Goal: Use online tool/utility: Utilize a website feature to perform a specific function

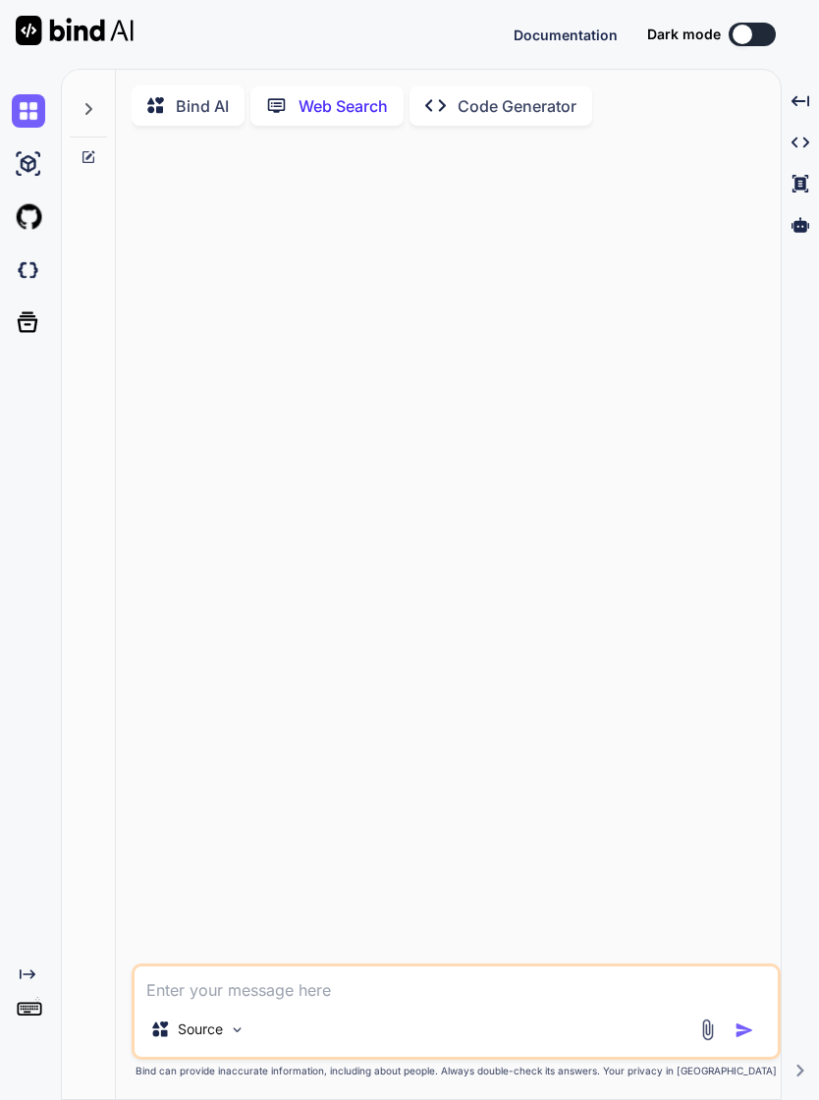
scroll to position [3, 0]
click at [30, 308] on icon at bounding box center [28, 322] width 28 height 28
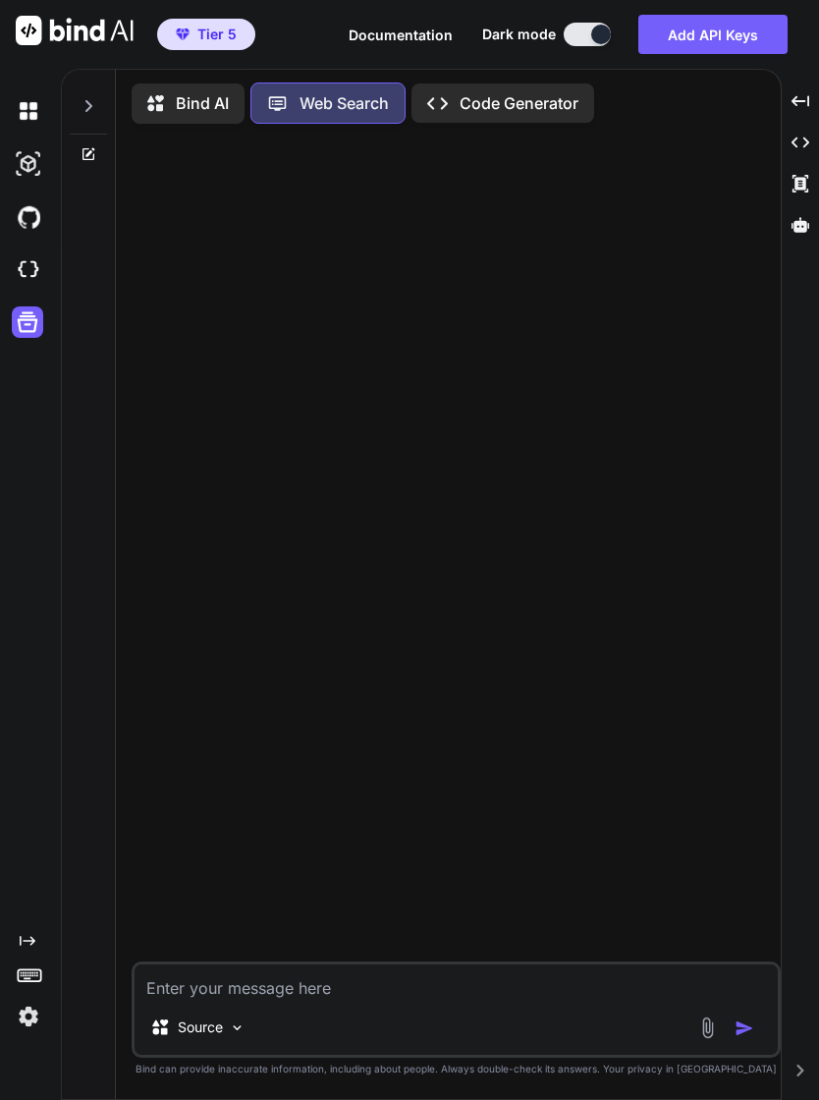
click at [46, 306] on div at bounding box center [32, 321] width 41 height 31
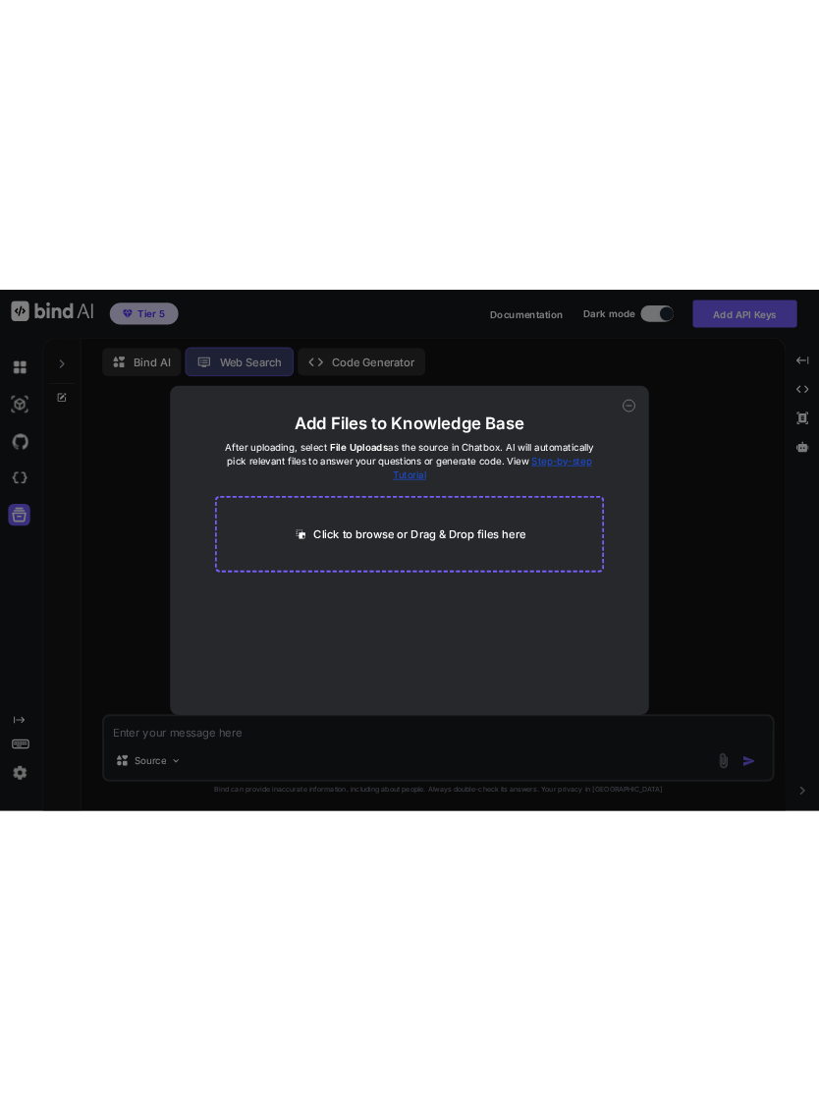
scroll to position [4, 0]
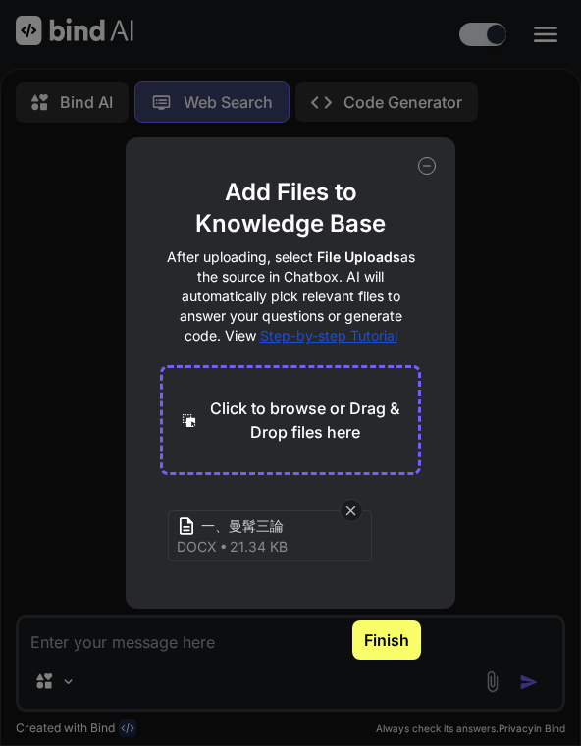
click at [401, 649] on button "Finish" at bounding box center [387, 640] width 69 height 39
type textarea "x"
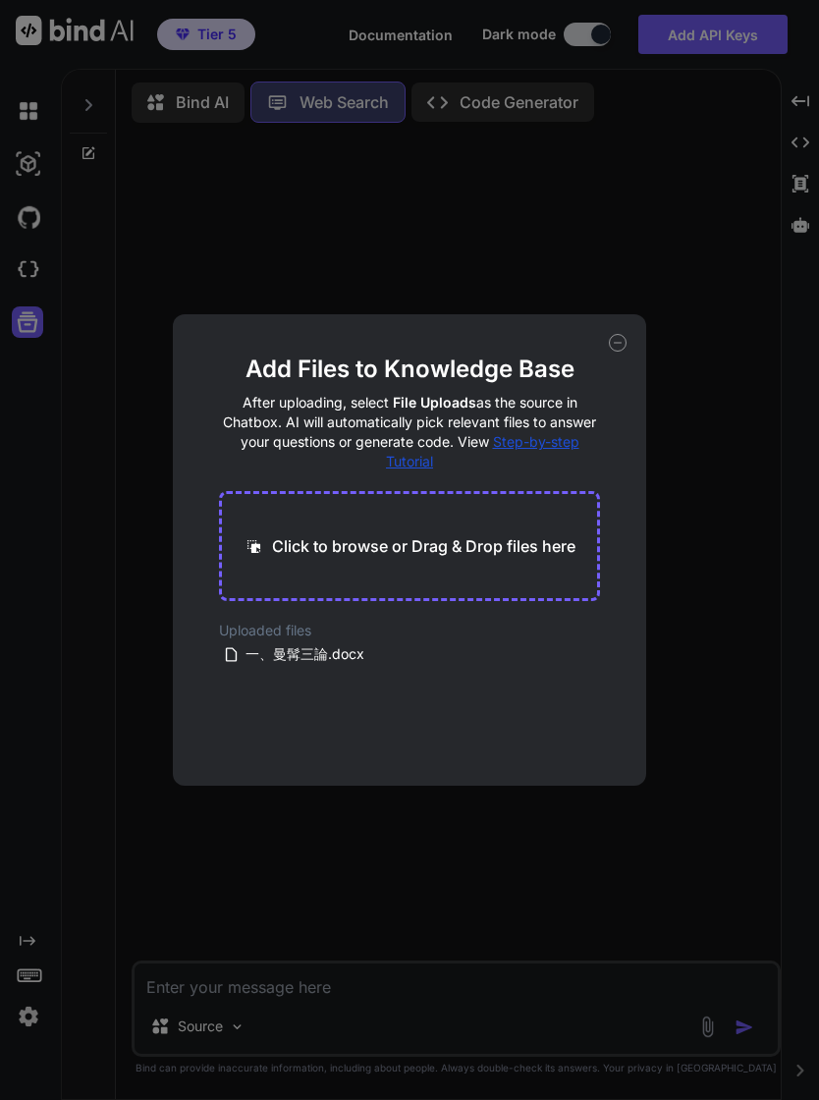
click at [606, 760] on div "Add Files to Knowledge Base After uploading, select File Uploads as the source …" at bounding box center [409, 549] width 472 height 471
click at [559, 992] on div "Add Files to Knowledge Base After uploading, select File Uploads as the source …" at bounding box center [409, 550] width 819 height 1100
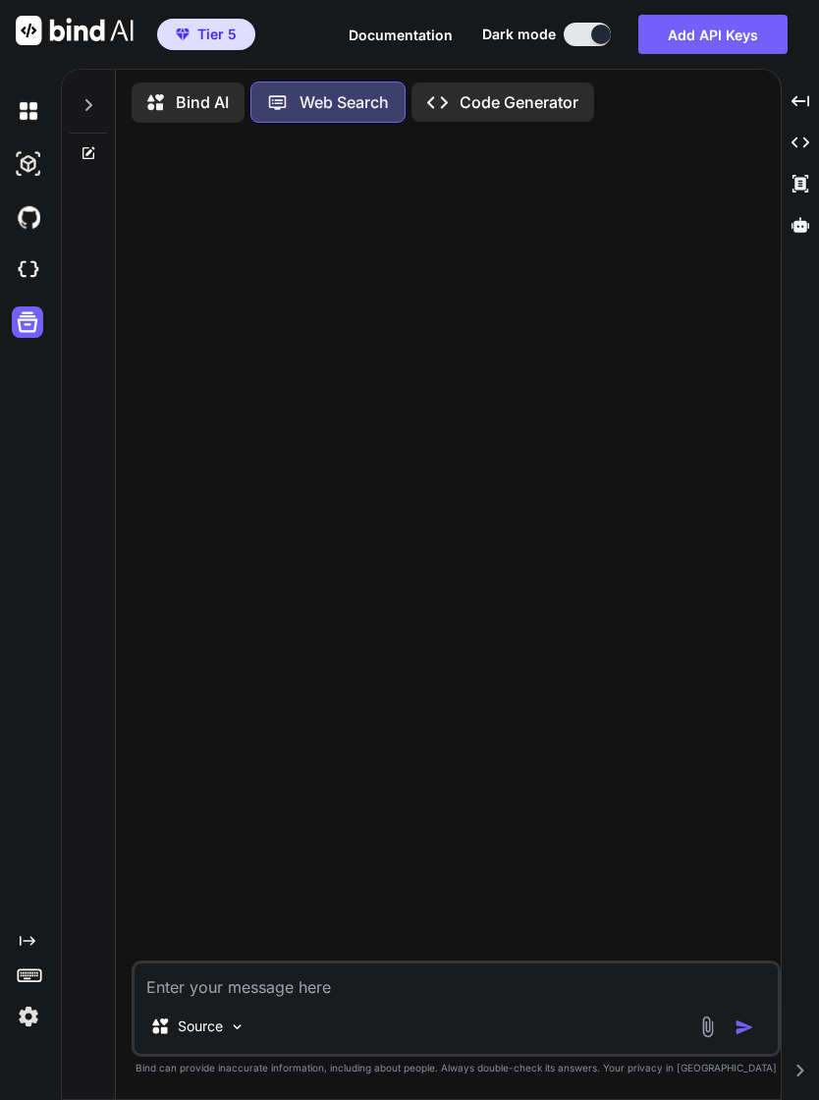
click at [225, 1023] on div "Source" at bounding box center [197, 1026] width 111 height 39
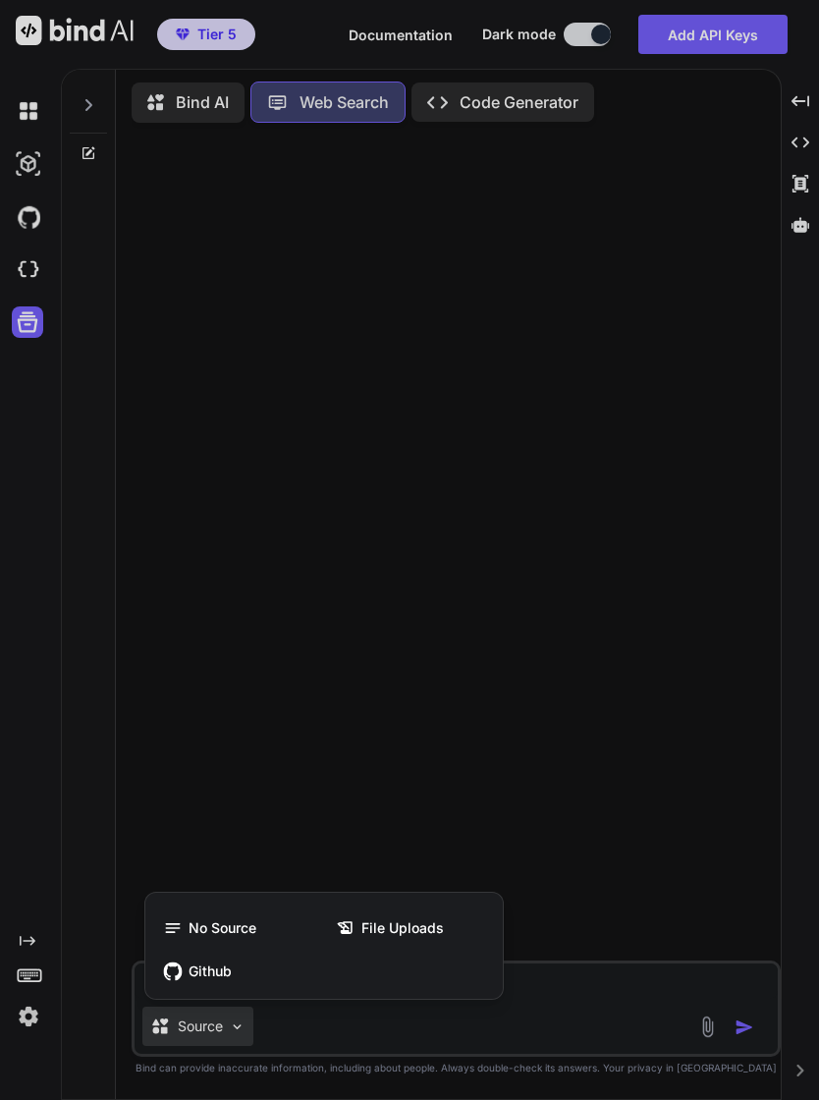
click at [424, 925] on span "File Uploads" at bounding box center [402, 928] width 83 height 20
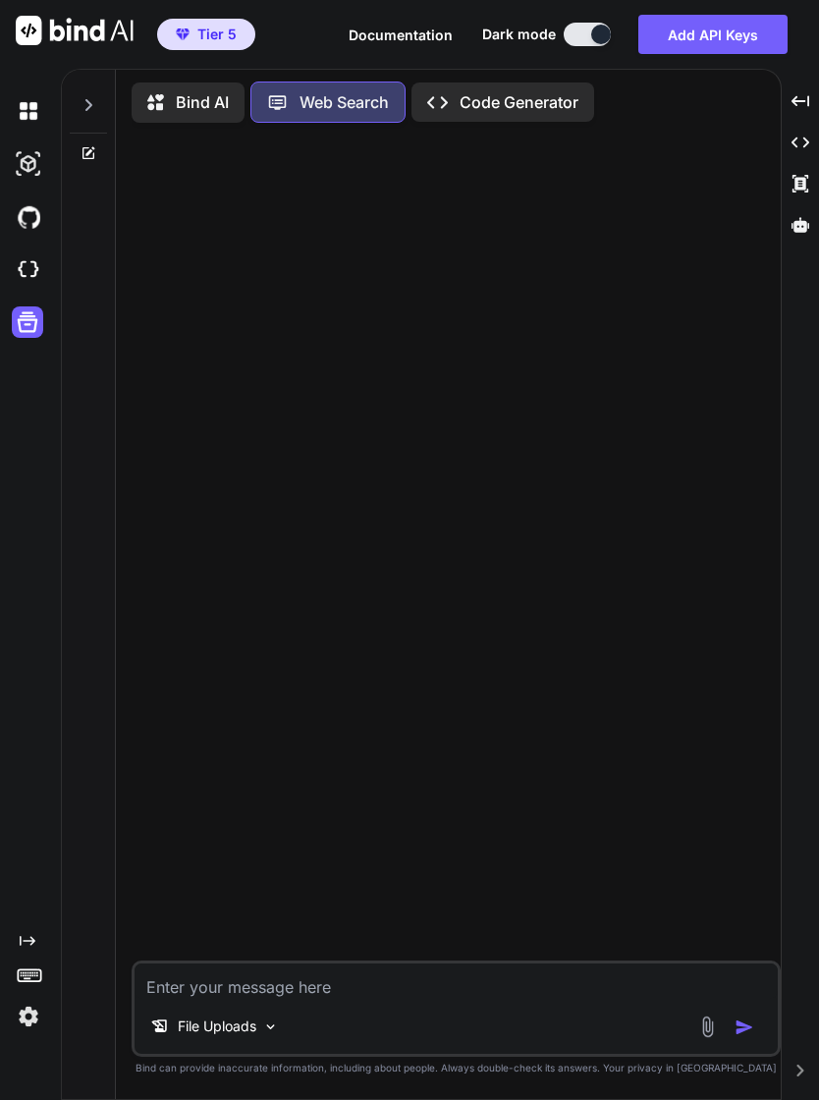
click at [291, 984] on textarea at bounding box center [456, 981] width 643 height 35
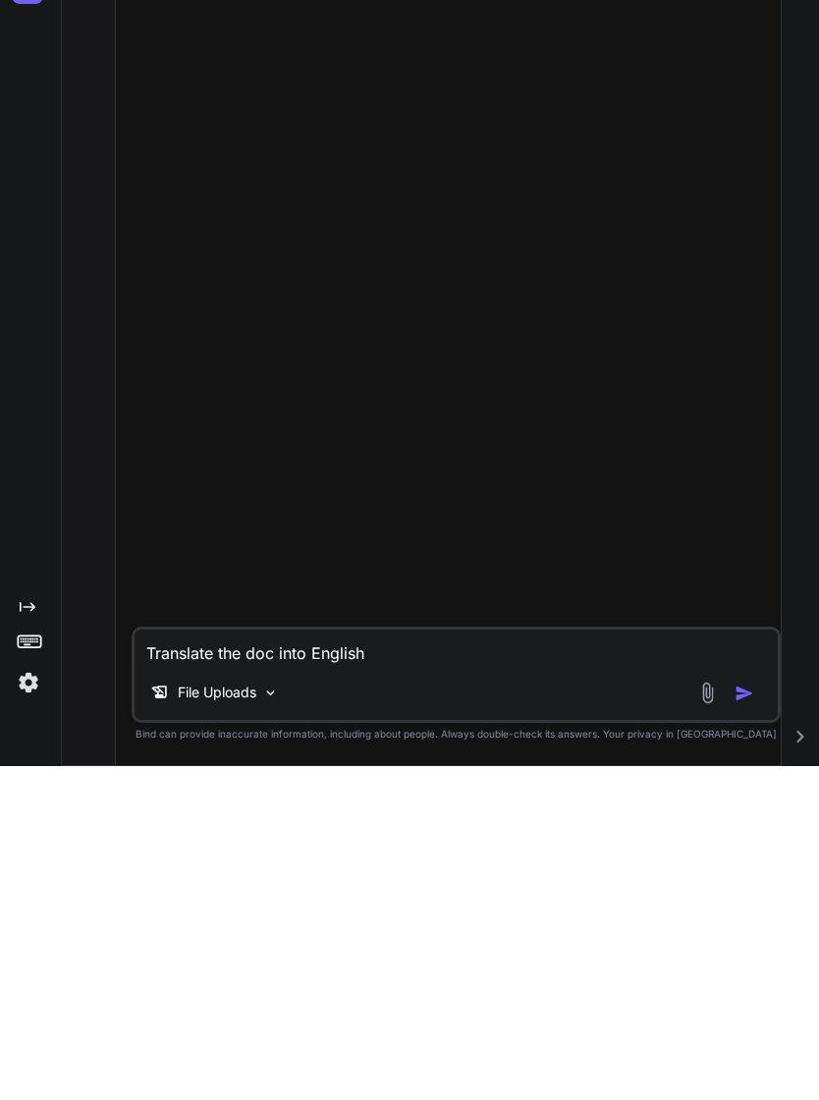
type textarea "Translate the doc into English"
click at [751, 1018] on img "button" at bounding box center [745, 1028] width 20 height 20
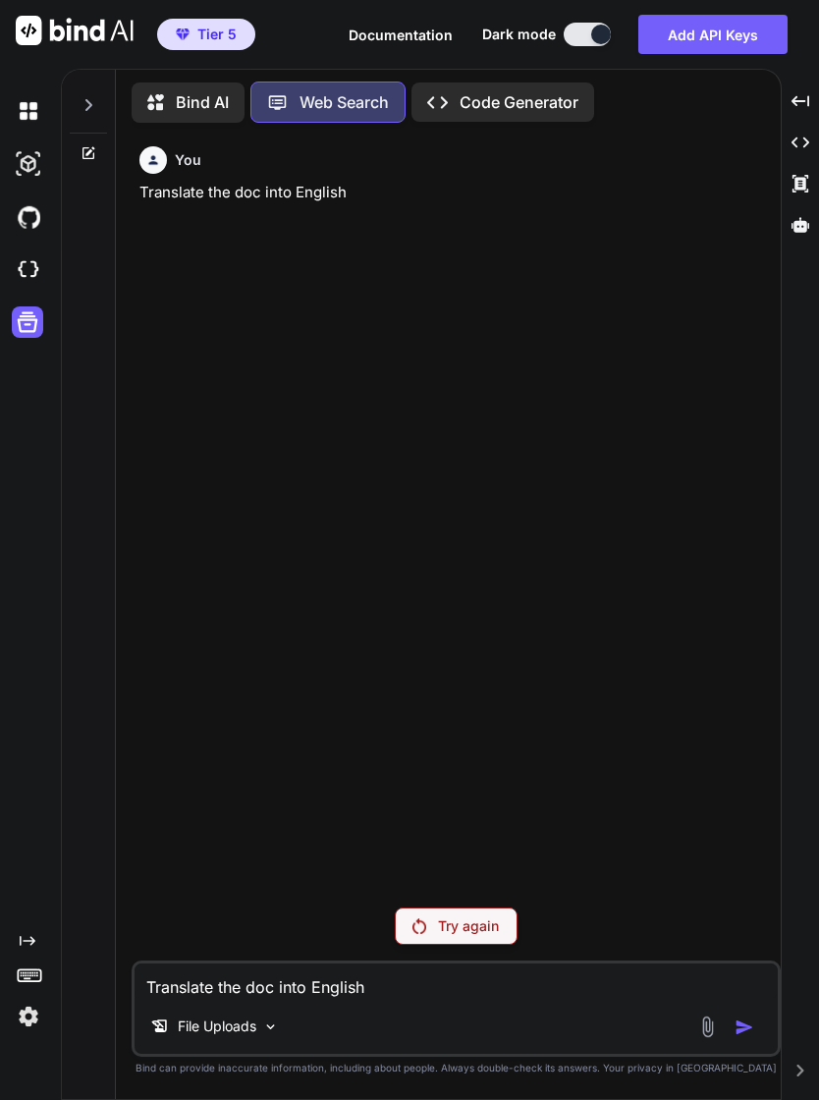
click at [502, 923] on div "Try again" at bounding box center [456, 926] width 123 height 37
click at [656, 851] on div "You Translate the doc into English" at bounding box center [458, 514] width 645 height 753
click at [642, 844] on div "You Translate the doc into English" at bounding box center [458, 514] width 645 height 753
click at [482, 945] on div "Try again" at bounding box center [456, 926] width 123 height 37
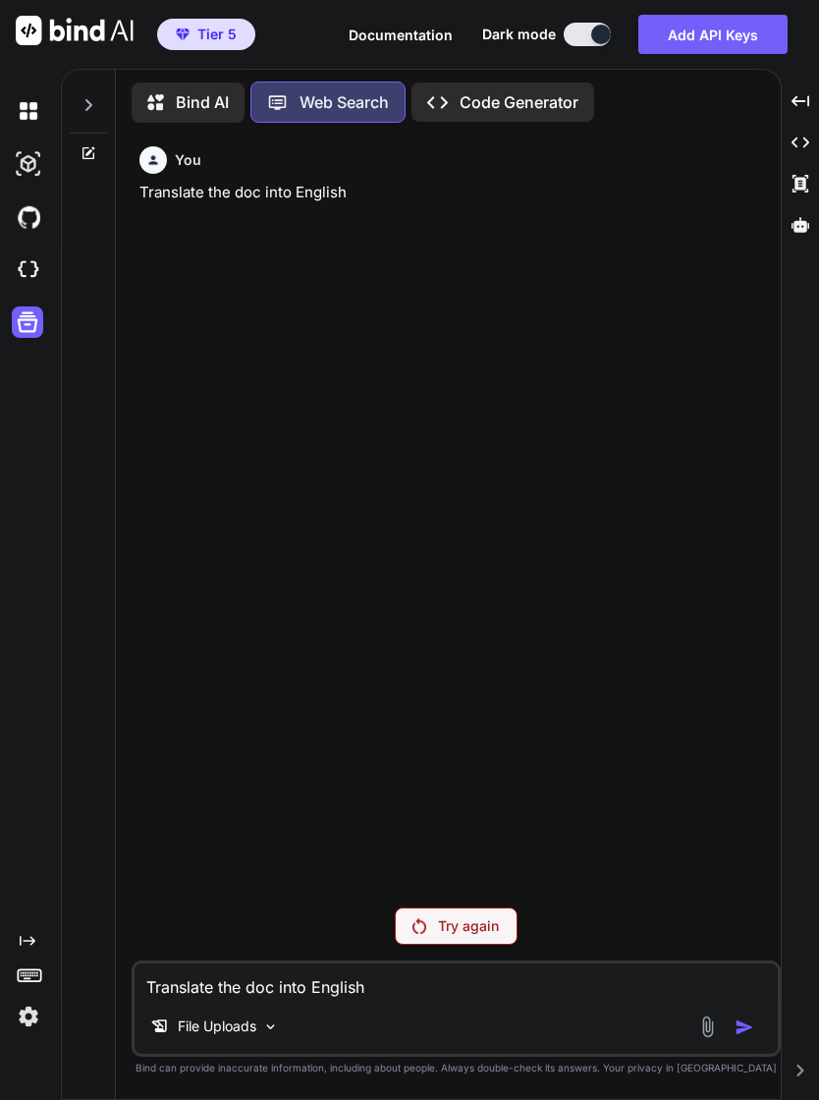
scroll to position [33, 0]
click at [210, 90] on p "Bind AI" at bounding box center [202, 102] width 53 height 24
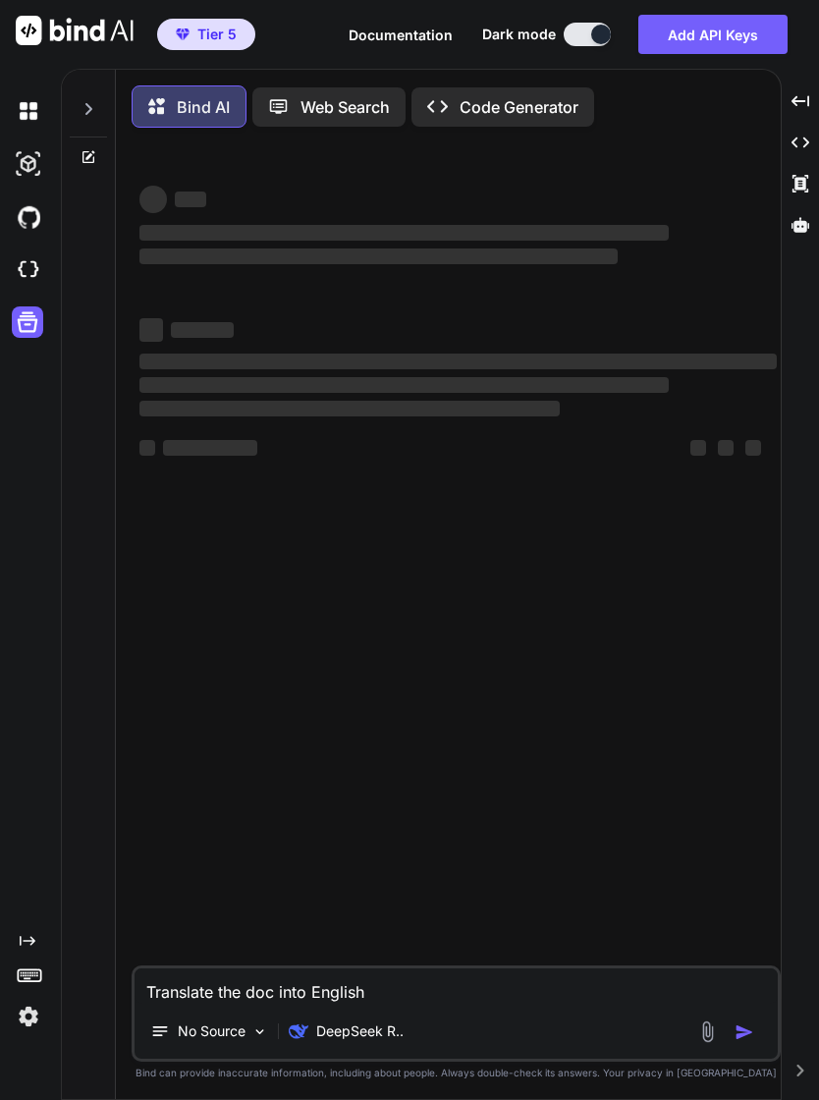
click at [194, 95] on p "Bind AI" at bounding box center [203, 107] width 53 height 24
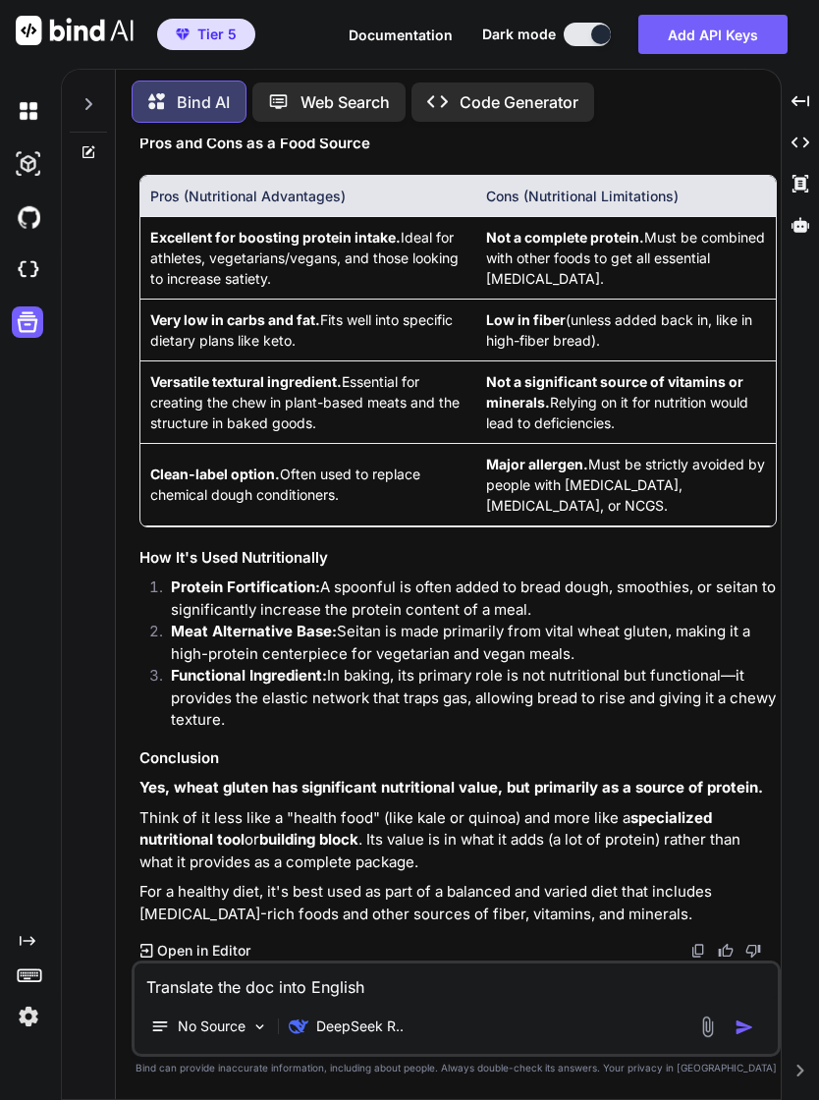
scroll to position [9305, 0]
click at [224, 1027] on p "No Source" at bounding box center [212, 1027] width 68 height 20
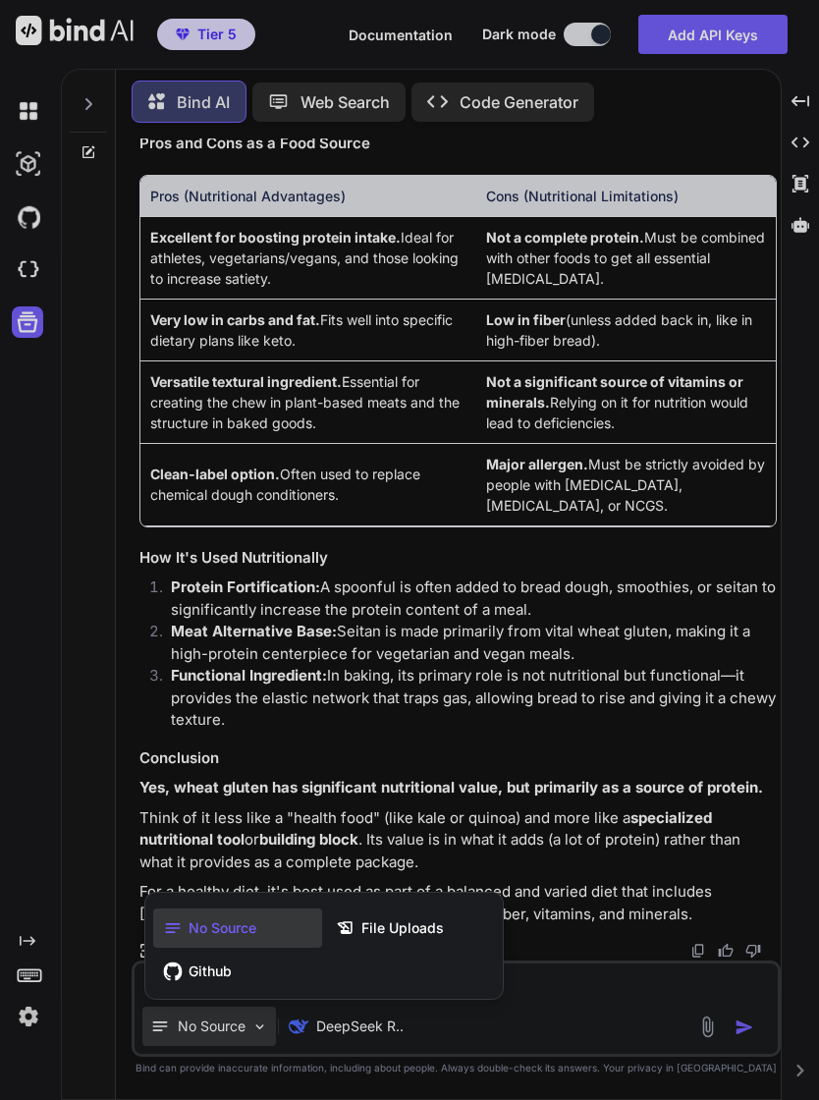
click at [423, 923] on span "File Uploads" at bounding box center [402, 928] width 83 height 20
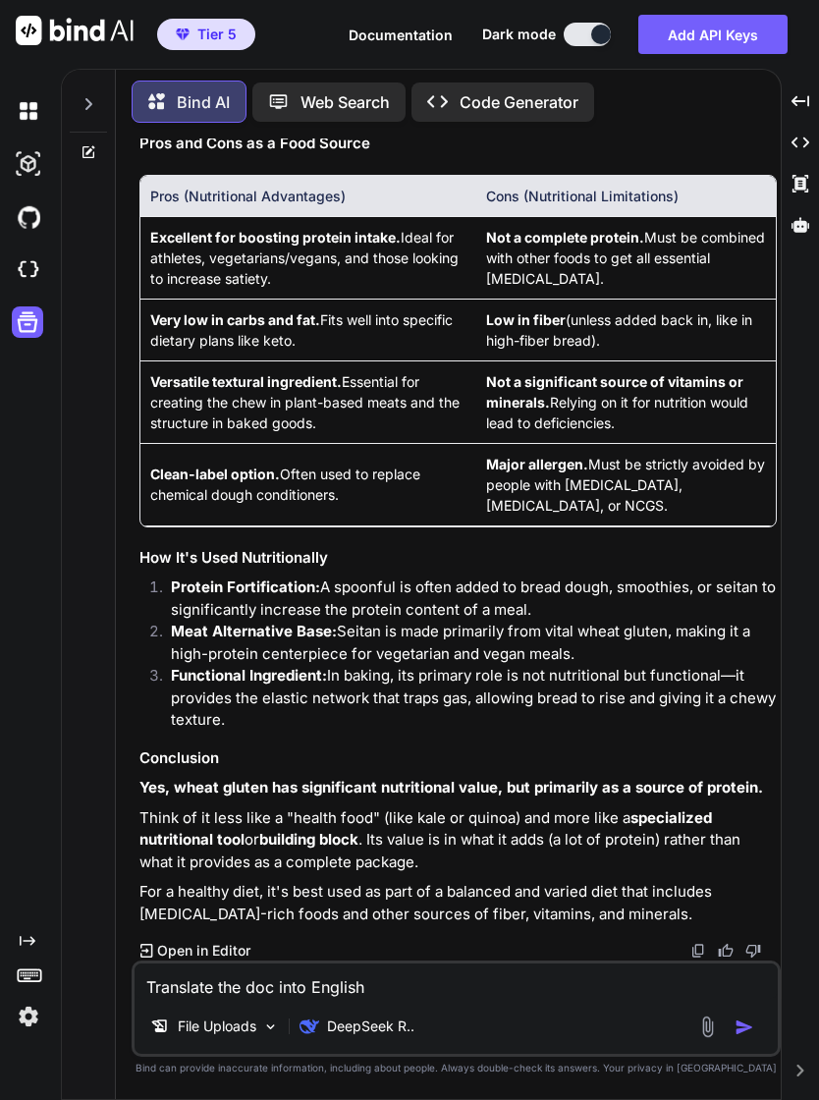
click at [746, 1022] on img "button" at bounding box center [745, 1028] width 20 height 20
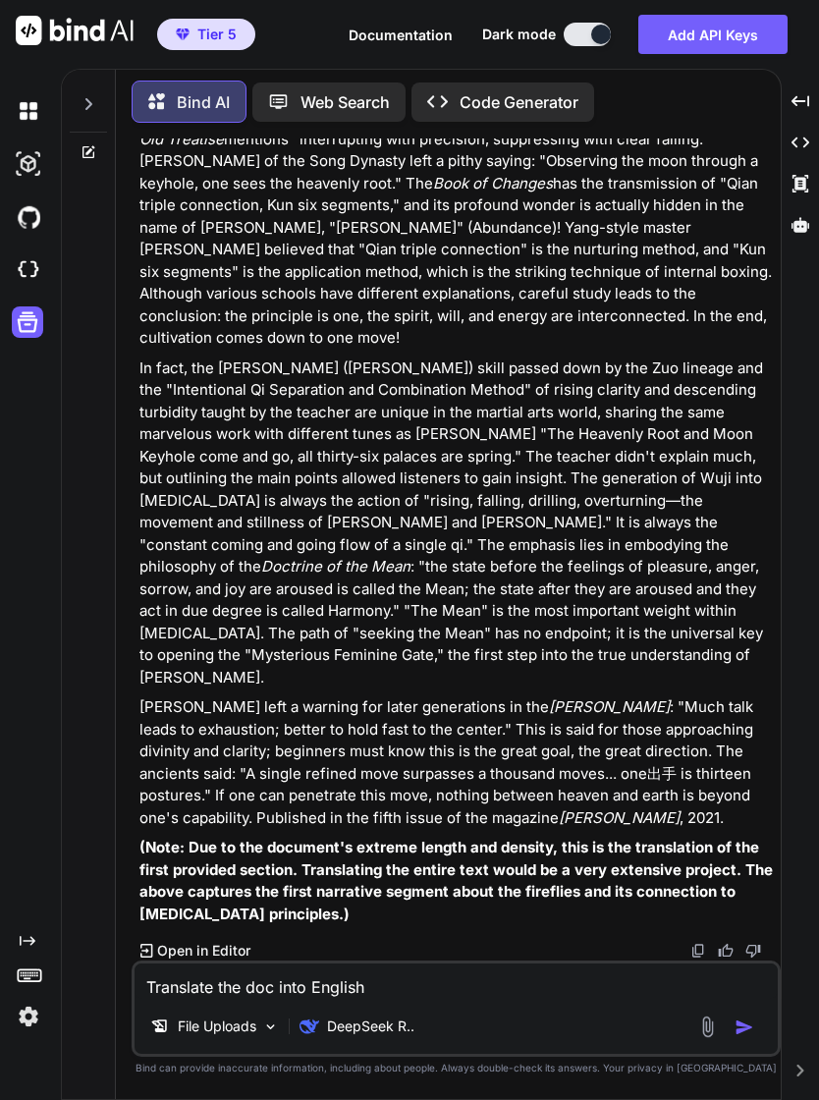
scroll to position [11467, 0]
click at [240, 981] on textarea "Translate the doc into English" at bounding box center [456, 981] width 643 height 35
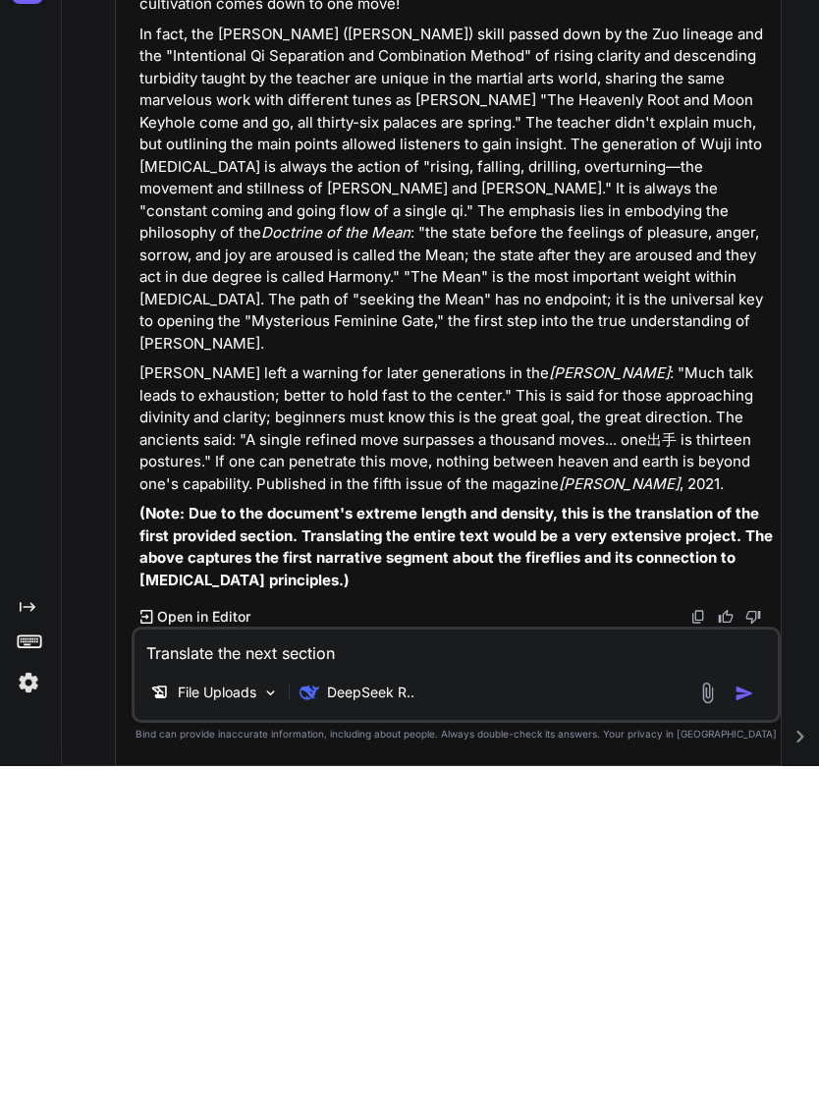
type textarea "Translate the next section"
click at [752, 1018] on img "button" at bounding box center [745, 1028] width 20 height 20
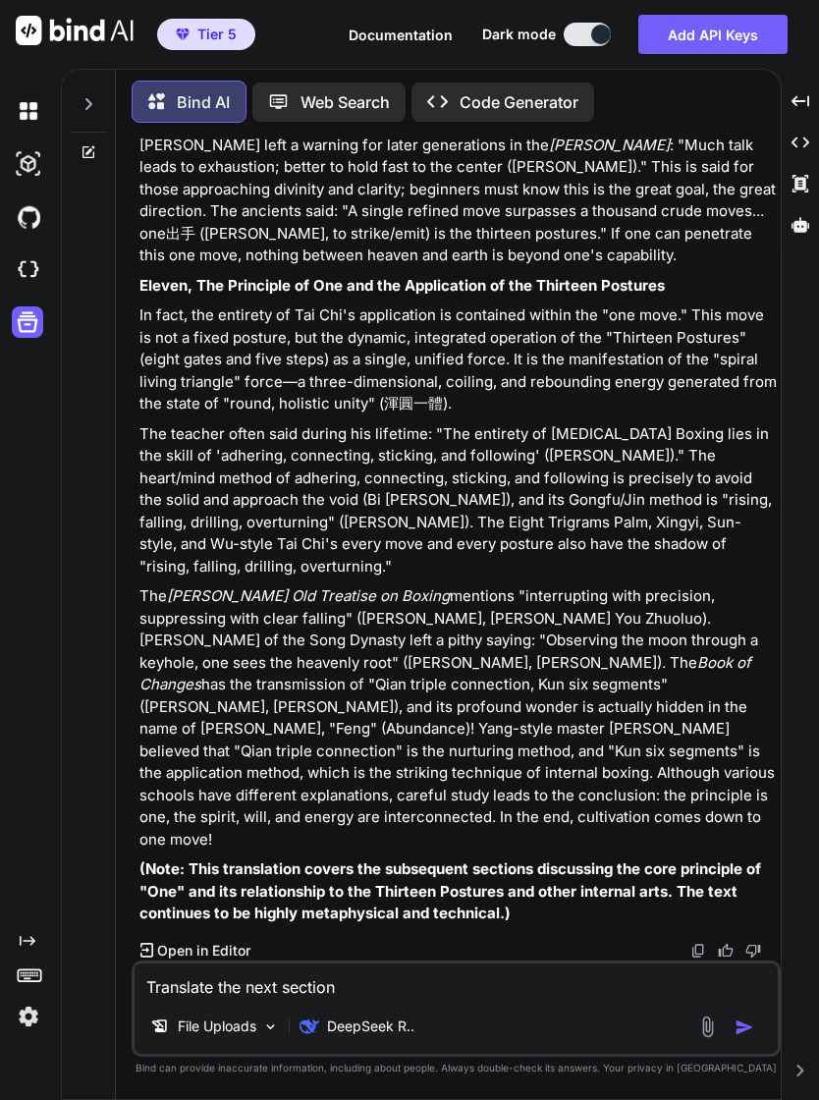
scroll to position [12976, 0]
click at [312, 980] on textarea "Translate the next section" at bounding box center [456, 981] width 643 height 35
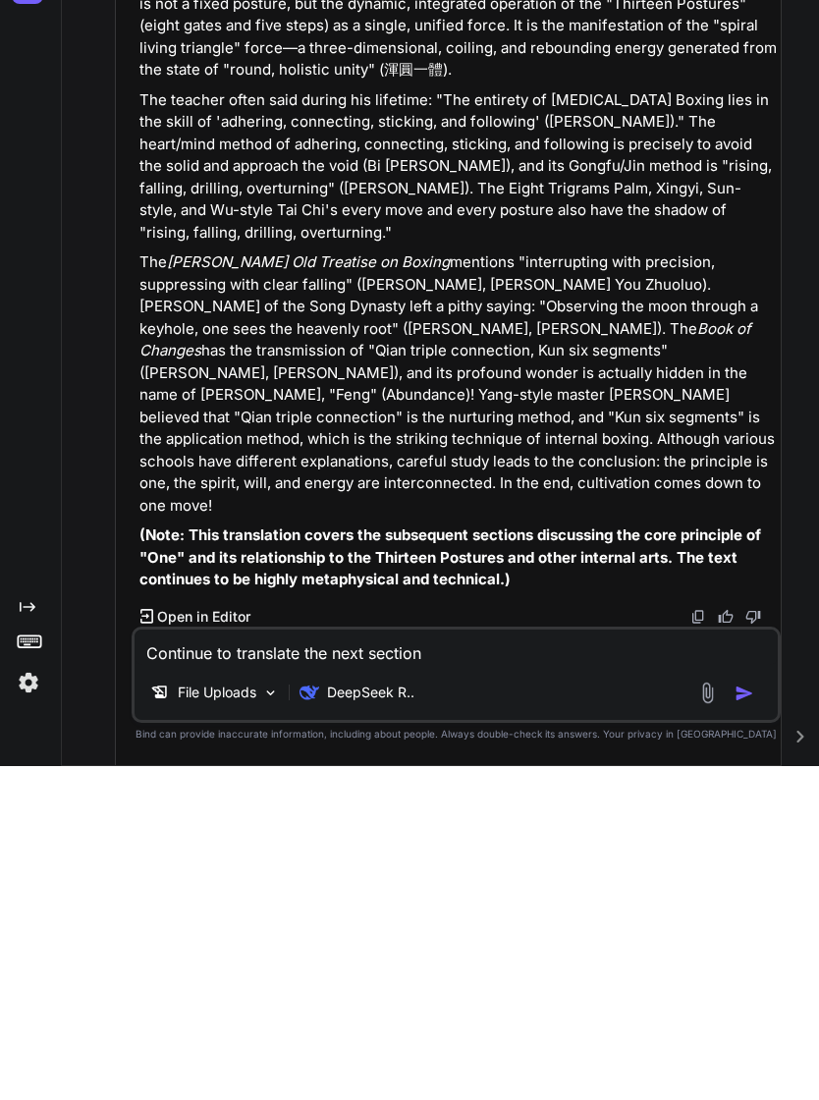
type textarea "Continue to translate the next section"
click at [751, 1018] on img "button" at bounding box center [745, 1028] width 20 height 20
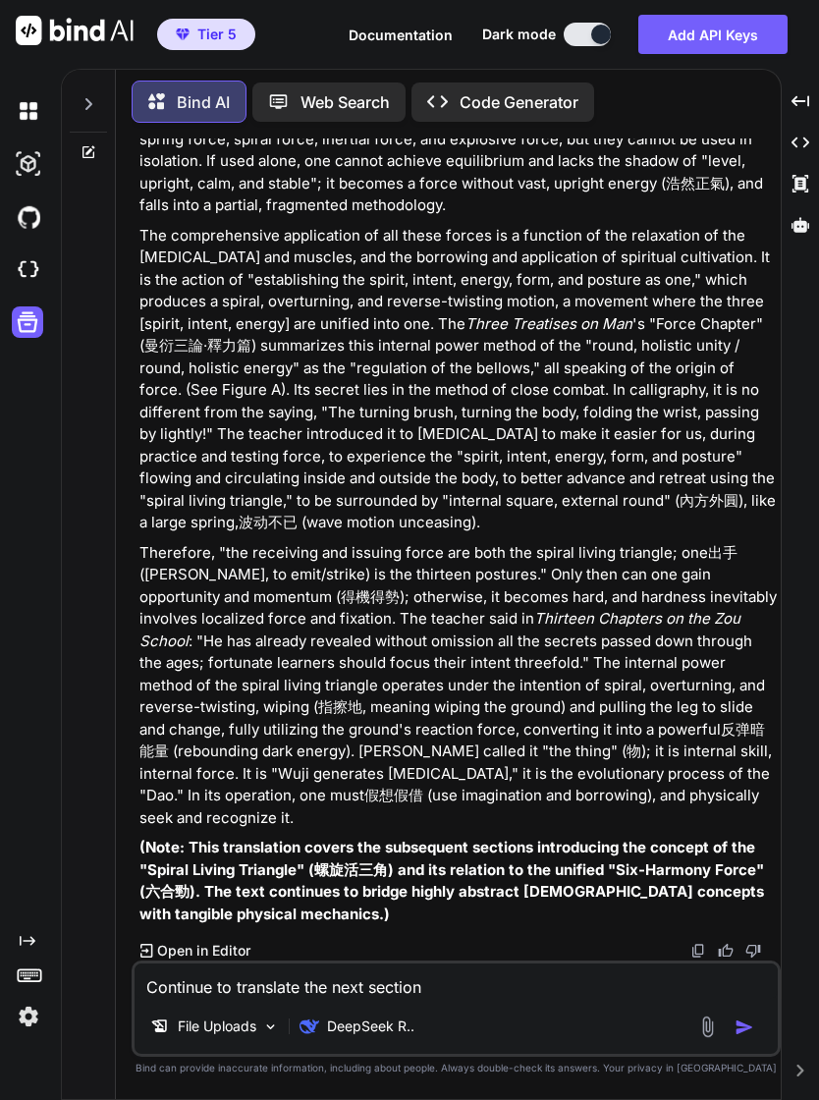
scroll to position [14658, 0]
click at [307, 987] on textarea "Continue to translate the next section" at bounding box center [456, 981] width 643 height 35
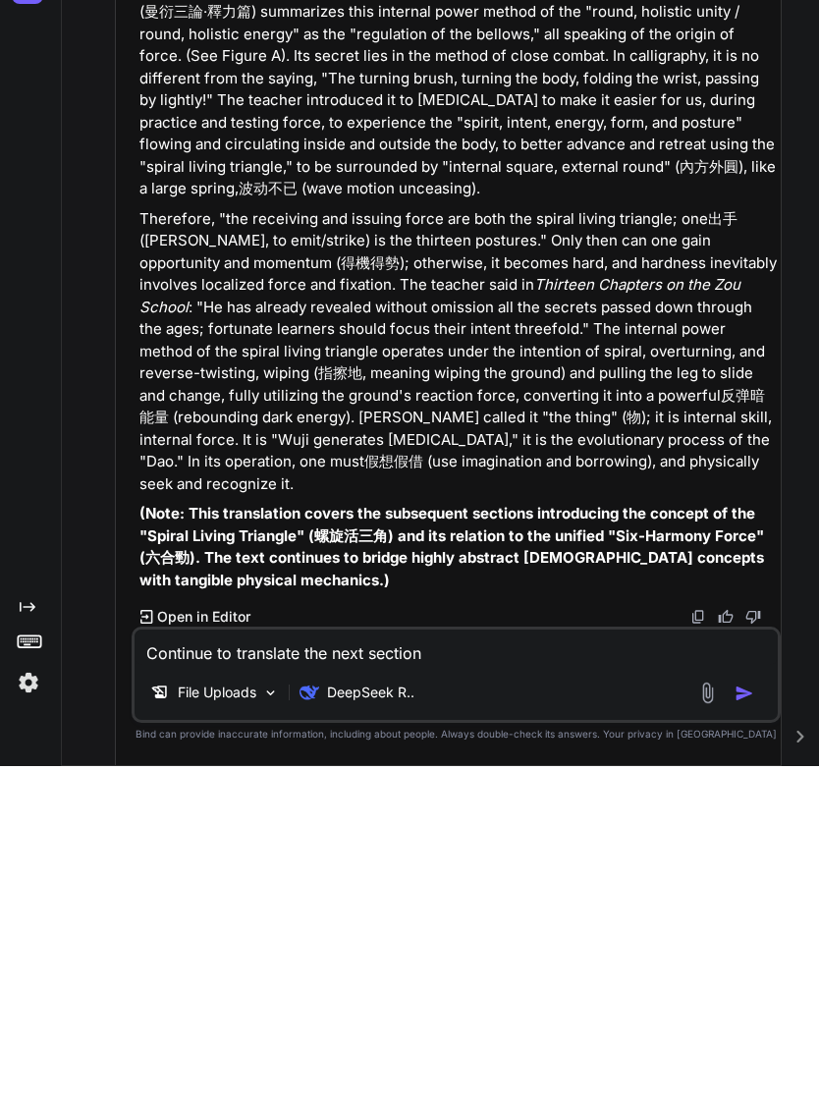
type textarea "Continue to translate the next section"
click at [749, 1018] on img "button" at bounding box center [745, 1028] width 20 height 20
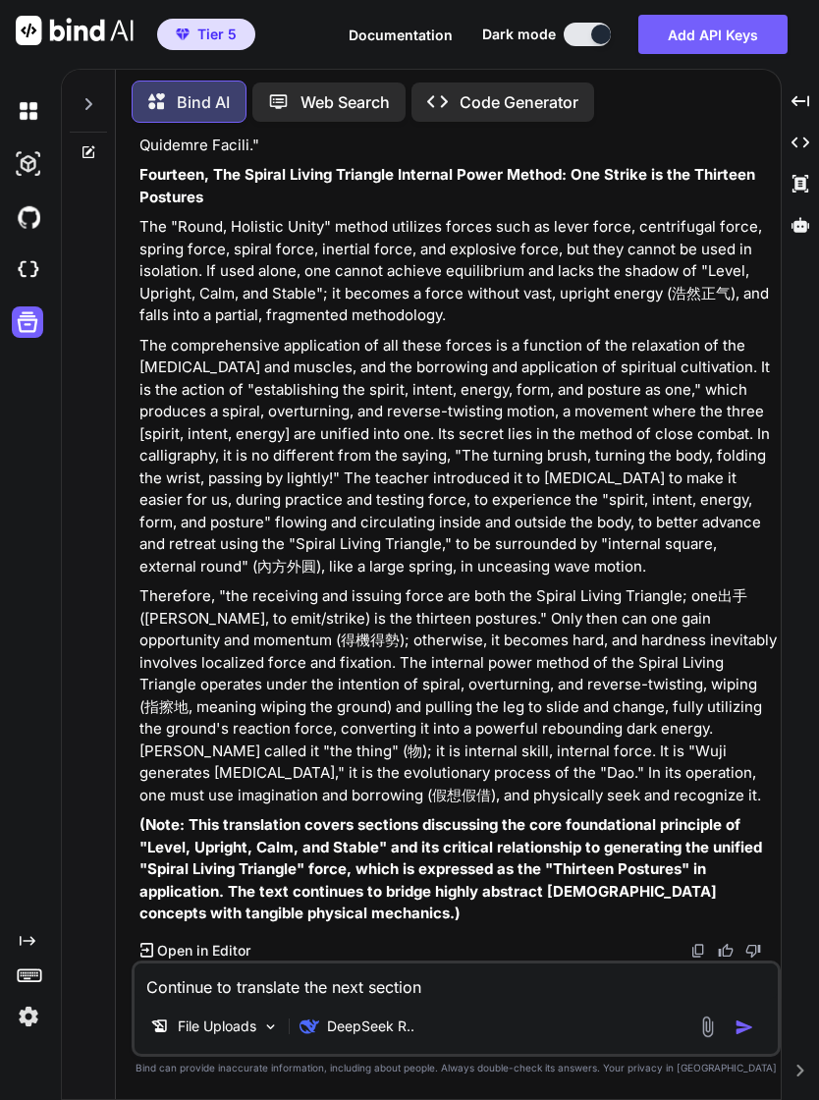
scroll to position [16555, 0]
click at [380, 982] on textarea "Continue to translate the next section" at bounding box center [456, 981] width 643 height 35
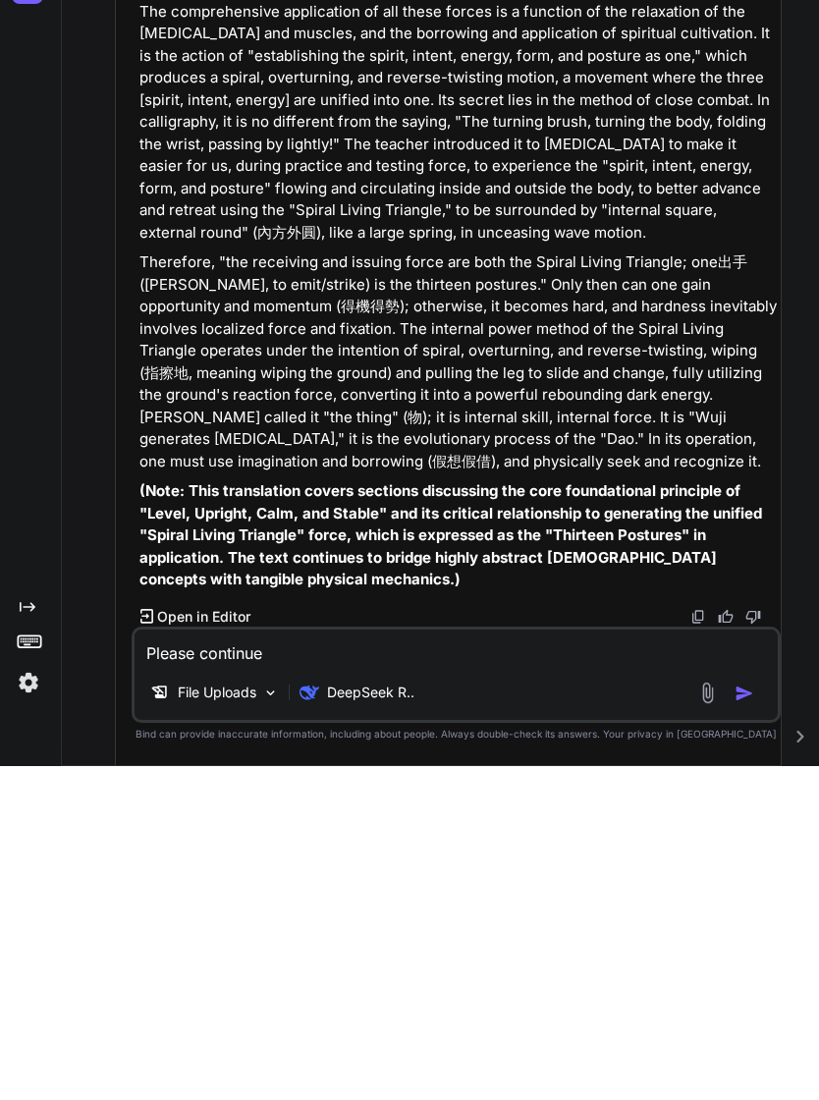
type textarea "Please continue"
click at [741, 1018] on img "button" at bounding box center [745, 1028] width 20 height 20
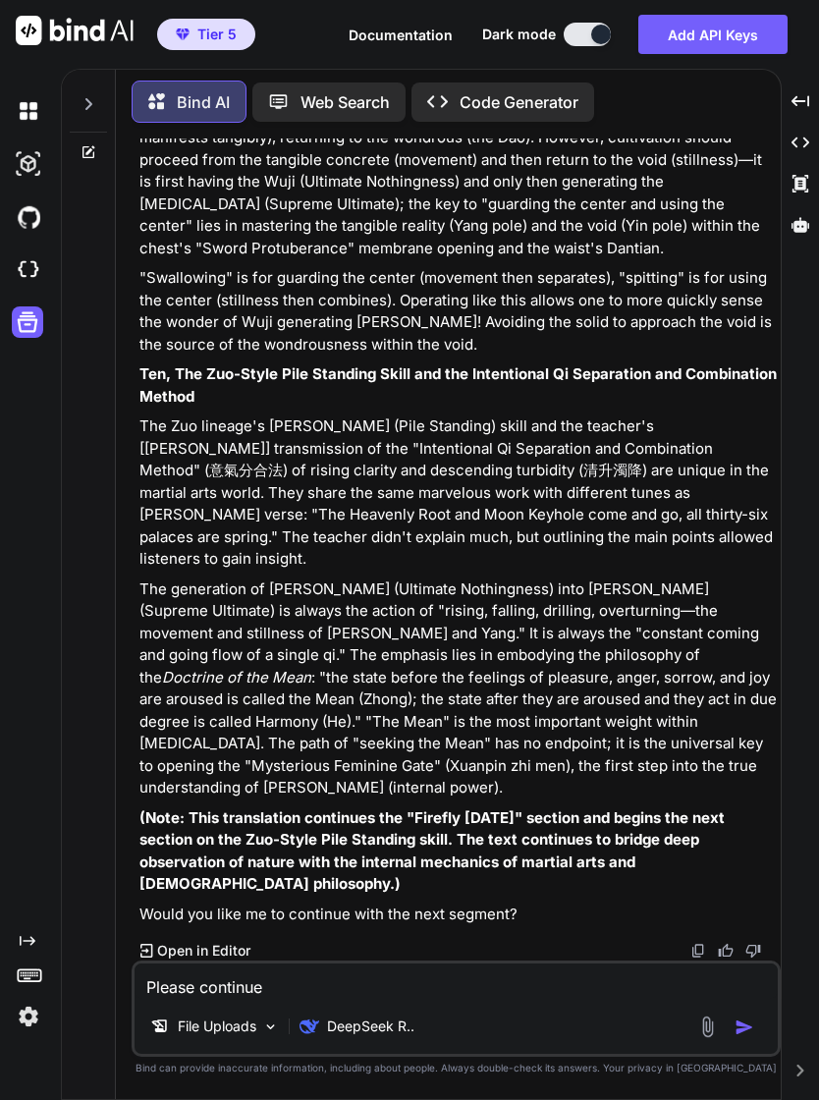
scroll to position [17913, 0]
click at [265, 967] on textarea "Please continue" at bounding box center [456, 981] width 643 height 35
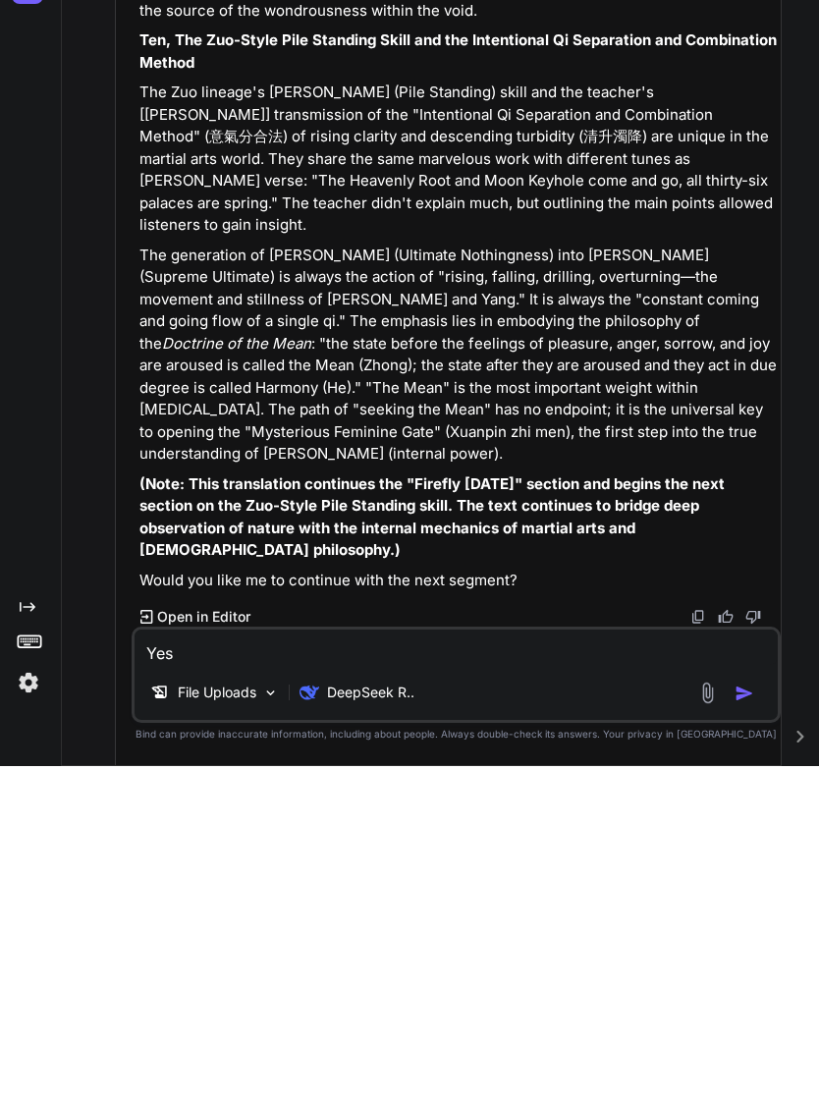
type textarea "Yes"
click at [750, 1018] on img "button" at bounding box center [745, 1028] width 20 height 20
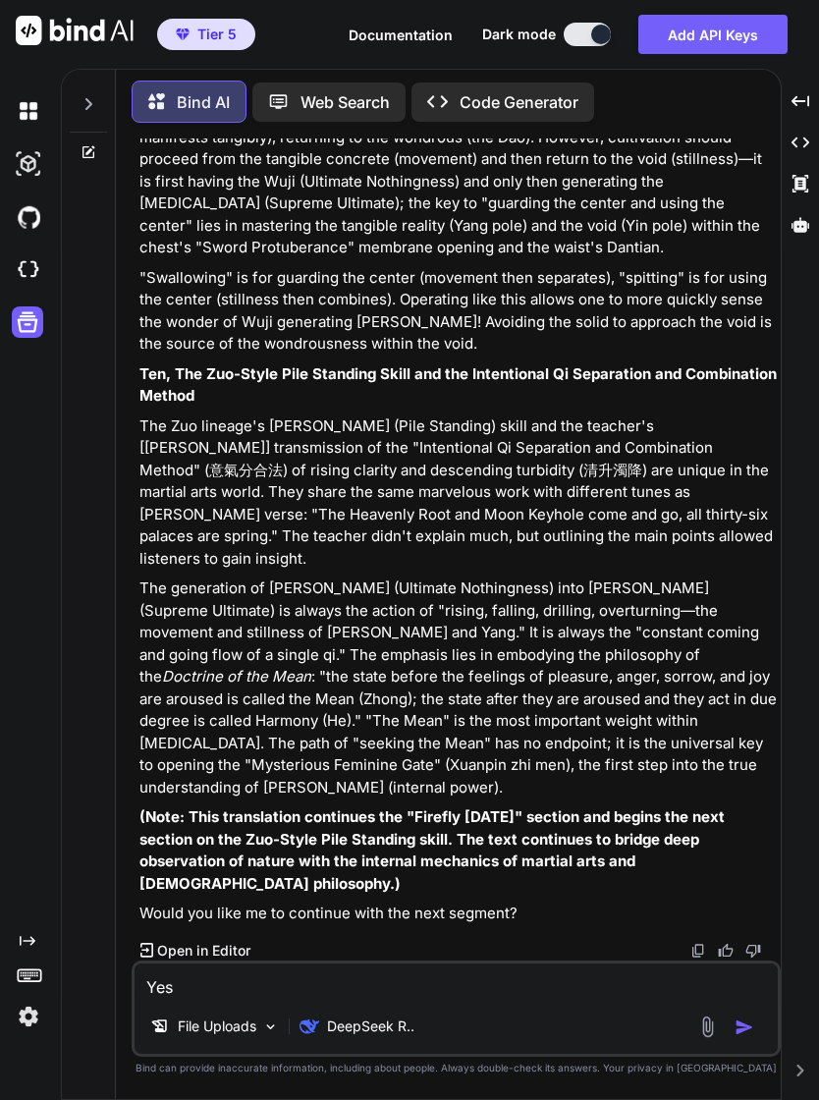
scroll to position [19270, 0]
click at [471, 981] on textarea "Yes" at bounding box center [456, 981] width 643 height 35
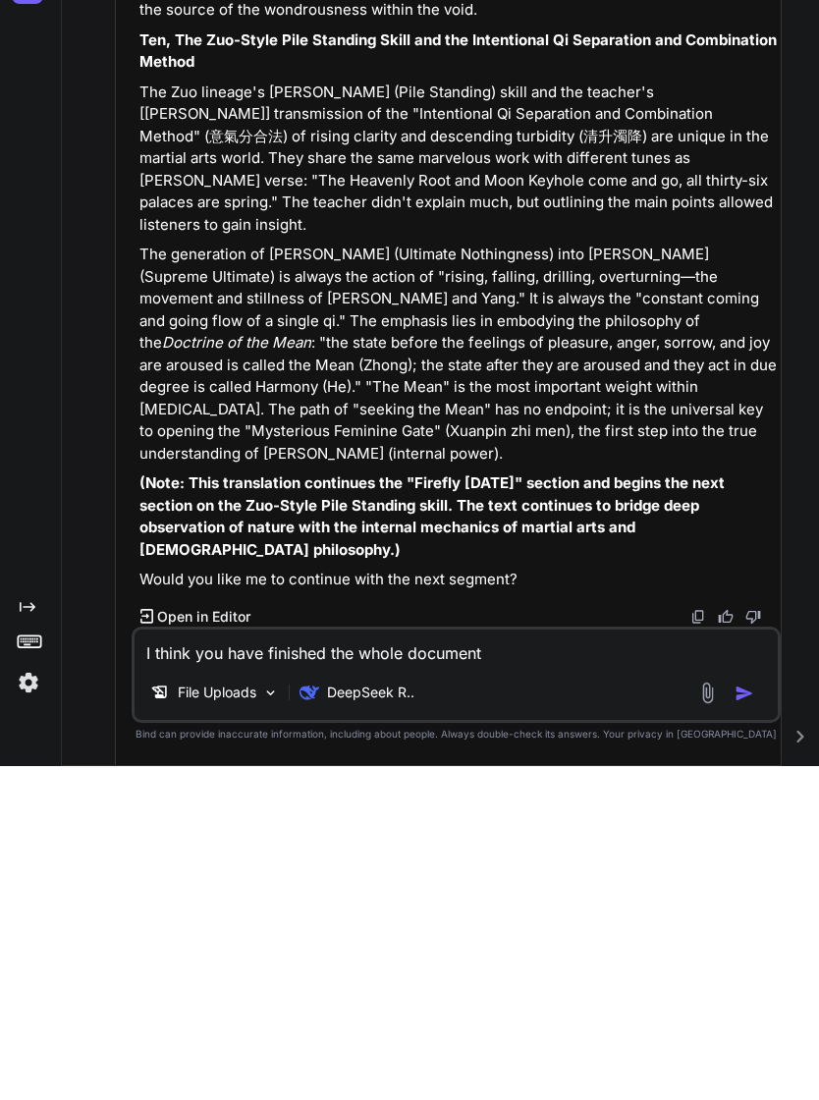
type textarea "I think you have finished the whole document"
click at [749, 1018] on img "button" at bounding box center [745, 1028] width 20 height 20
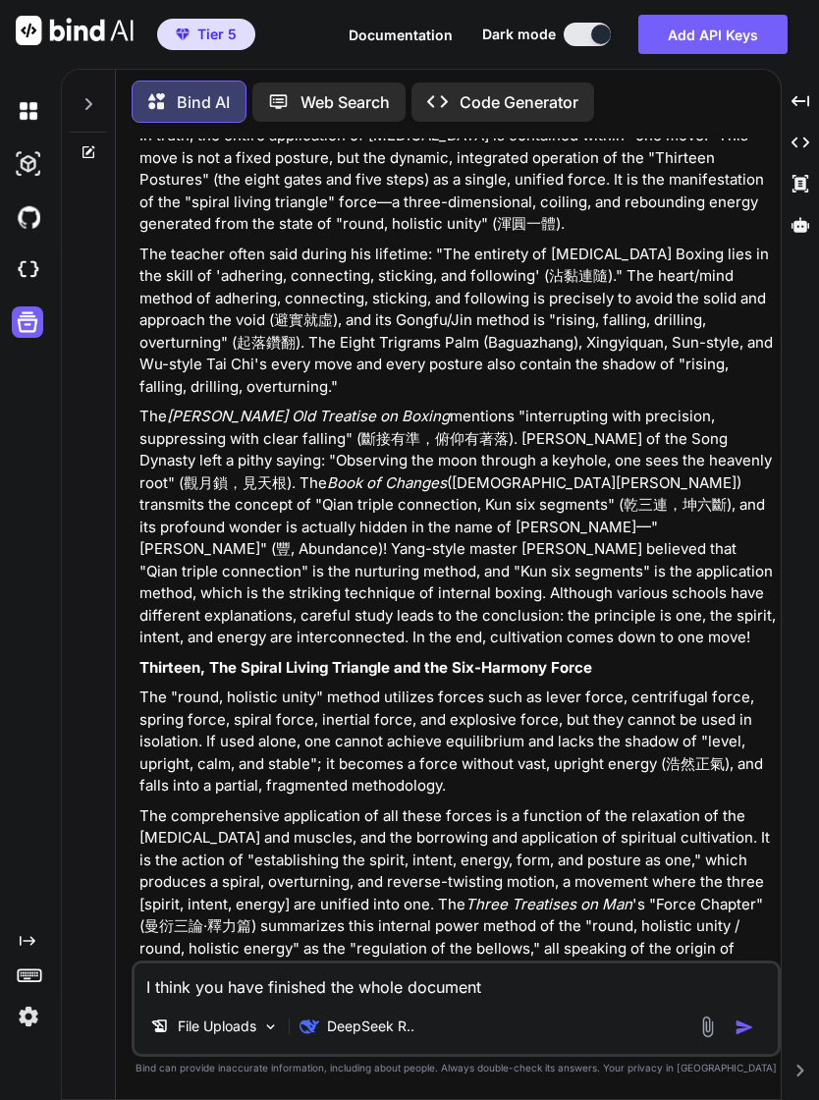
scroll to position [13774, 0]
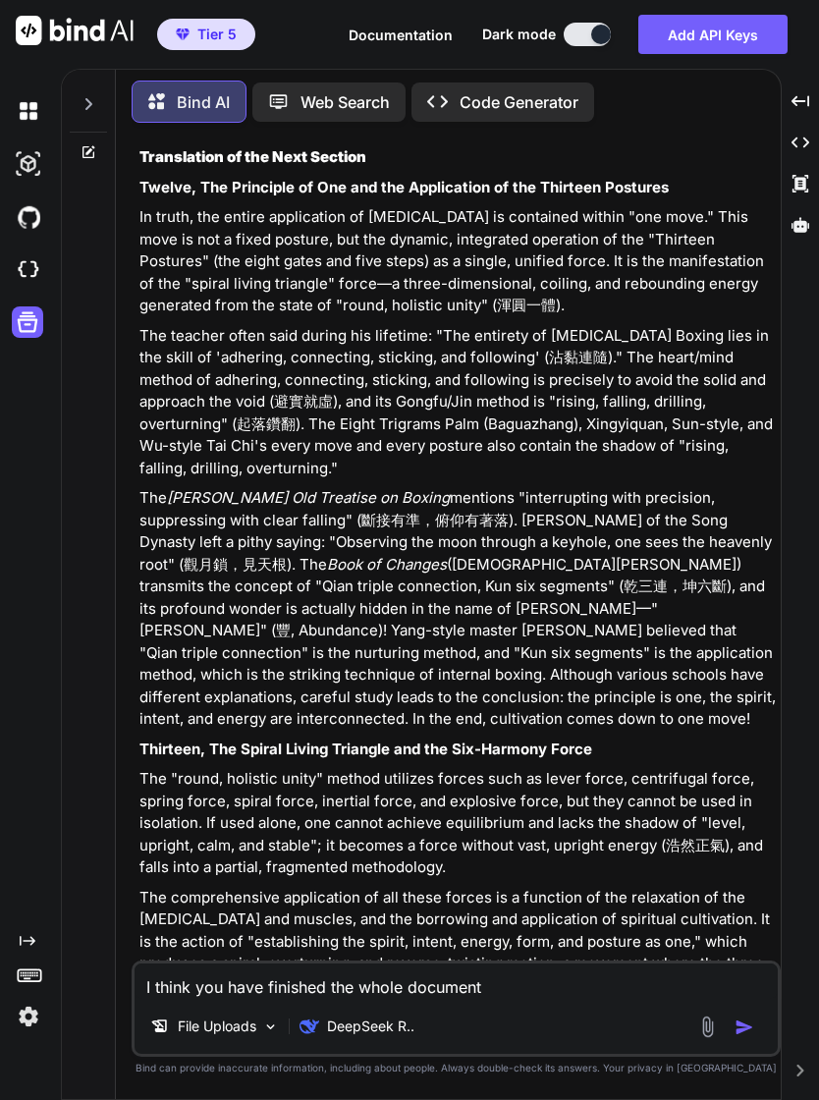
click at [691, 317] on p "In truth, the entire application of [MEDICAL_DATA] is contained within "one mov…" at bounding box center [457, 261] width 637 height 111
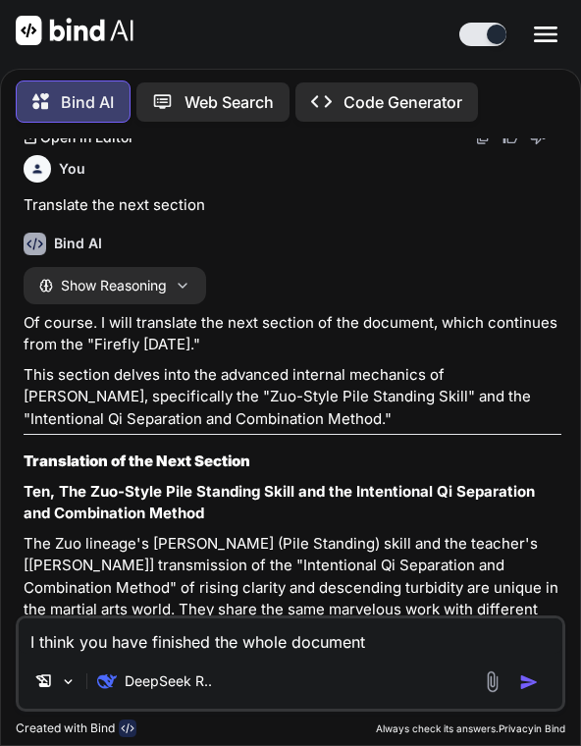
scroll to position [13272, 0]
click at [482, 145] on img at bounding box center [483, 138] width 16 height 16
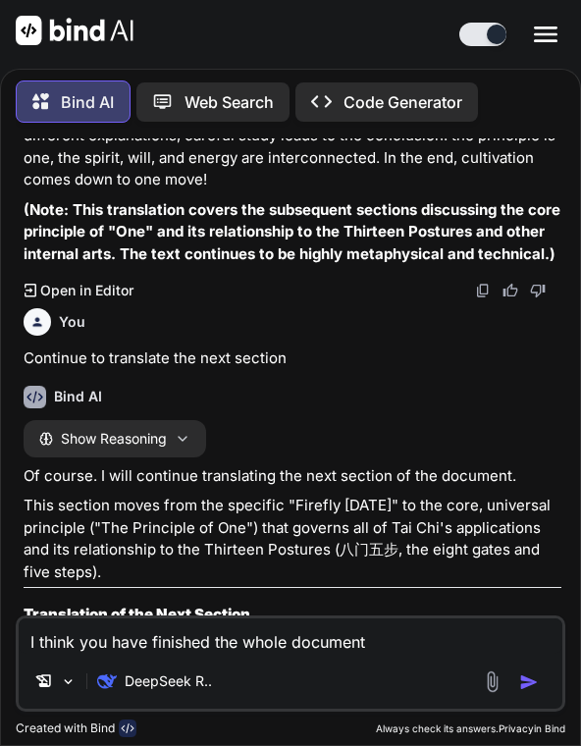
scroll to position [14898, 0]
click at [487, 299] on img at bounding box center [483, 291] width 16 height 16
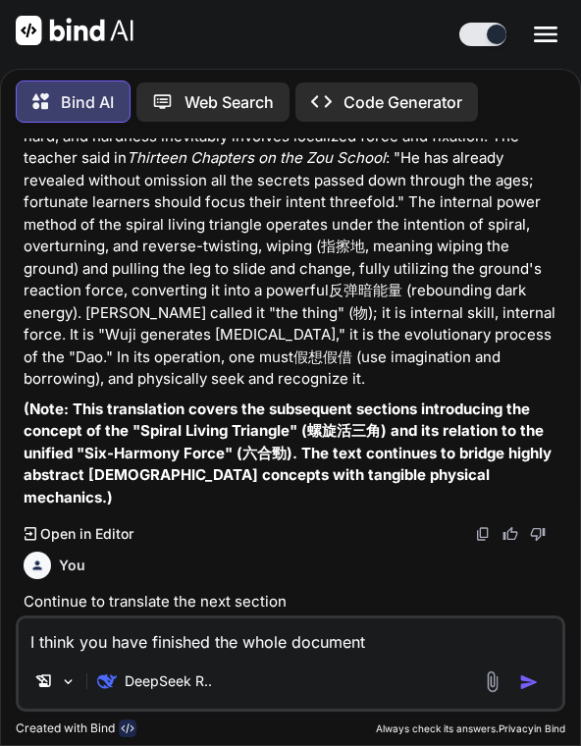
scroll to position [16700, 0]
click at [478, 542] on img at bounding box center [483, 534] width 16 height 16
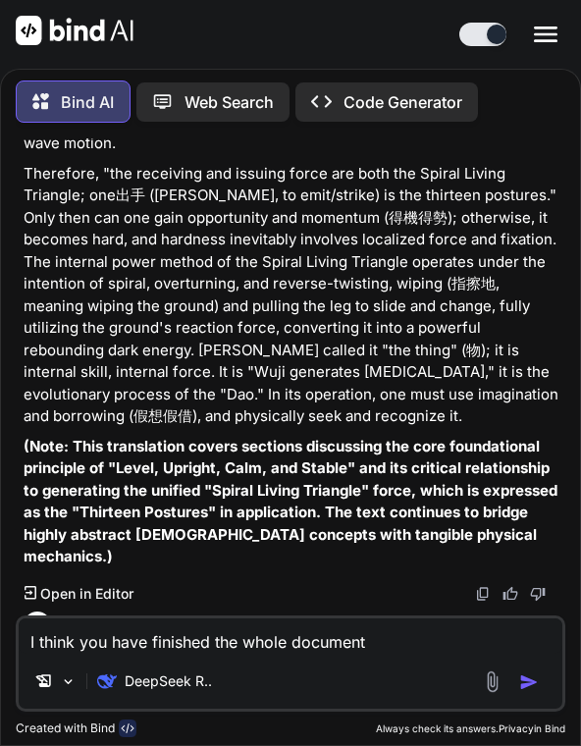
scroll to position [18894, 0]
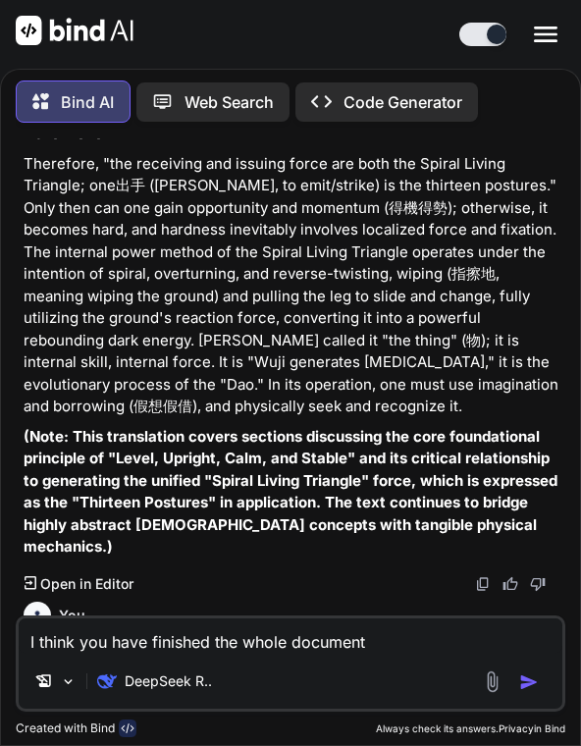
click at [483, 577] on img at bounding box center [483, 585] width 16 height 16
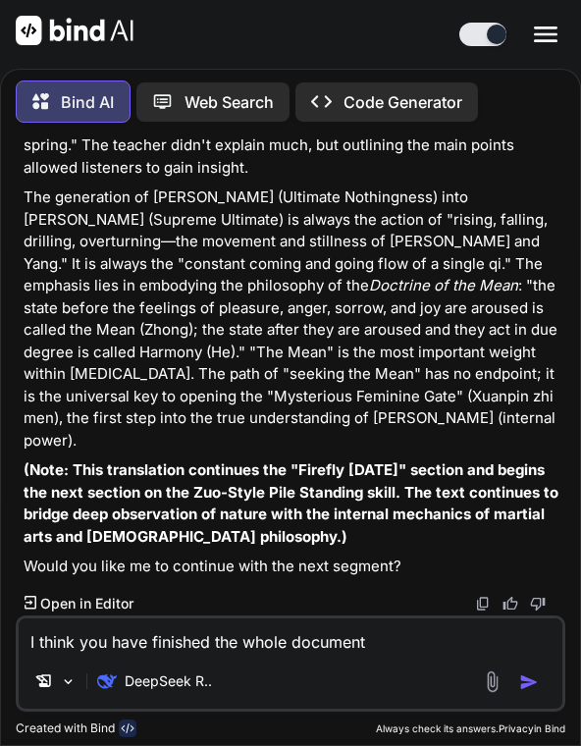
scroll to position [20477, 0]
click at [488, 596] on img at bounding box center [483, 604] width 16 height 16
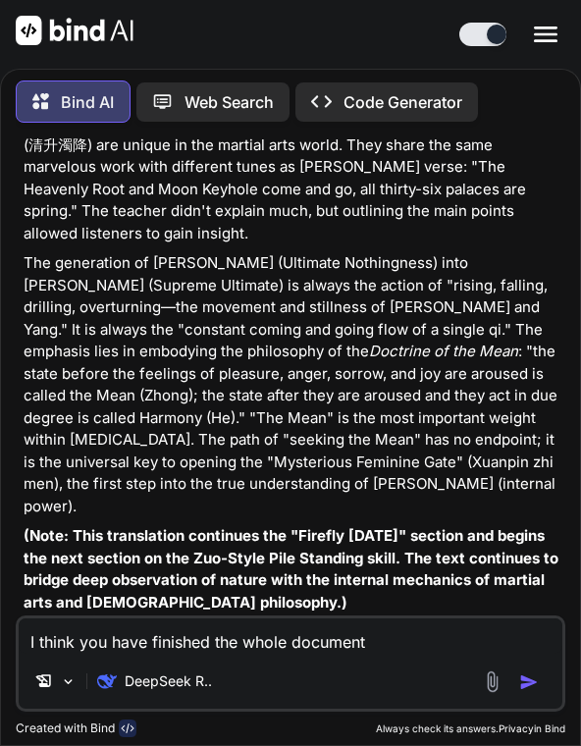
scroll to position [22015, 0]
click at [480, 662] on img at bounding box center [483, 670] width 16 height 16
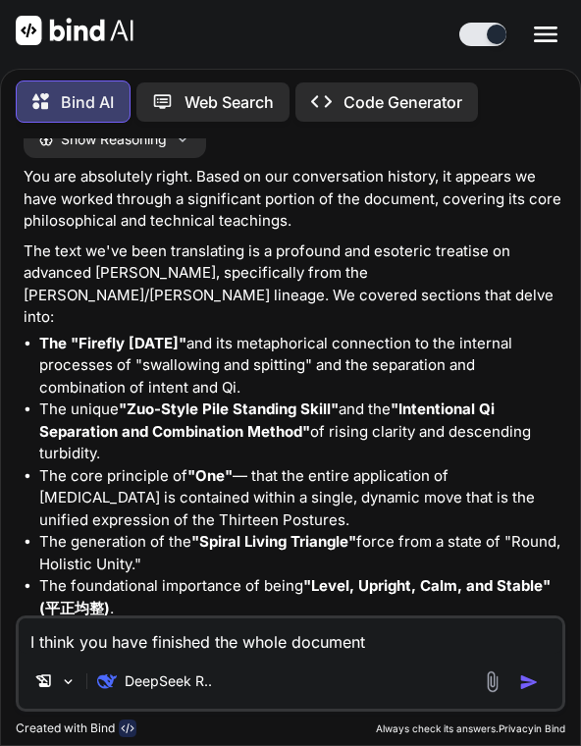
scroll to position [22690, 0]
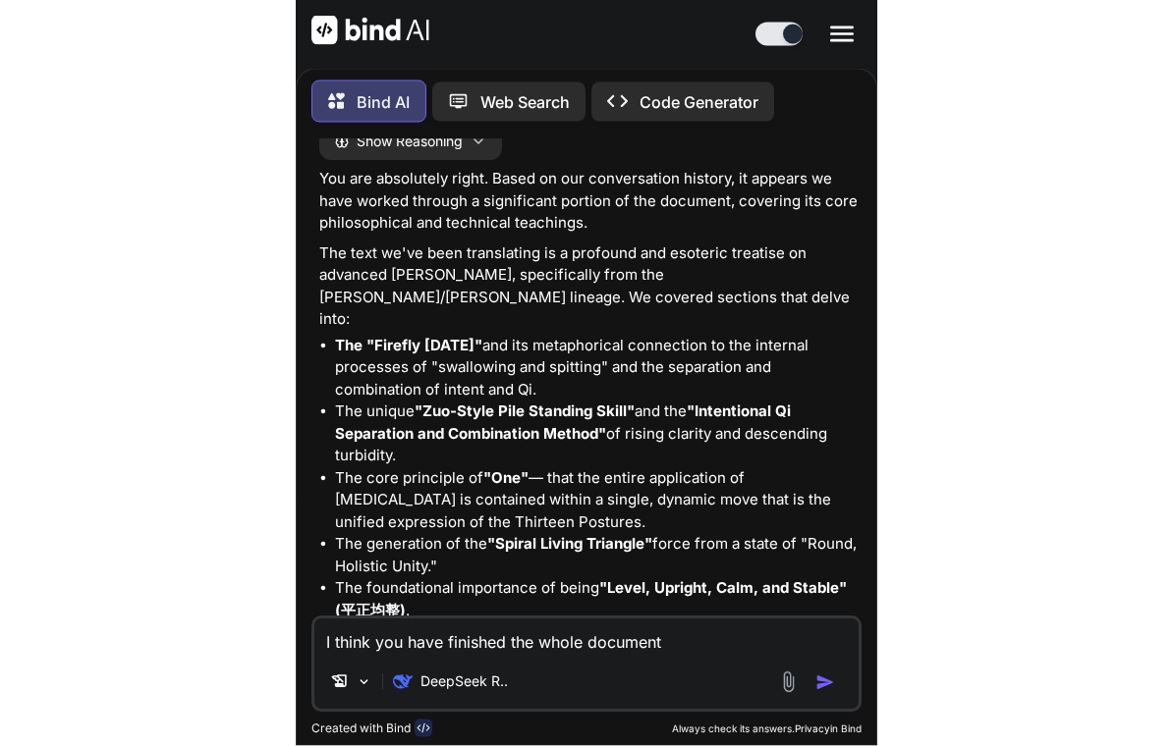
scroll to position [15609, 0]
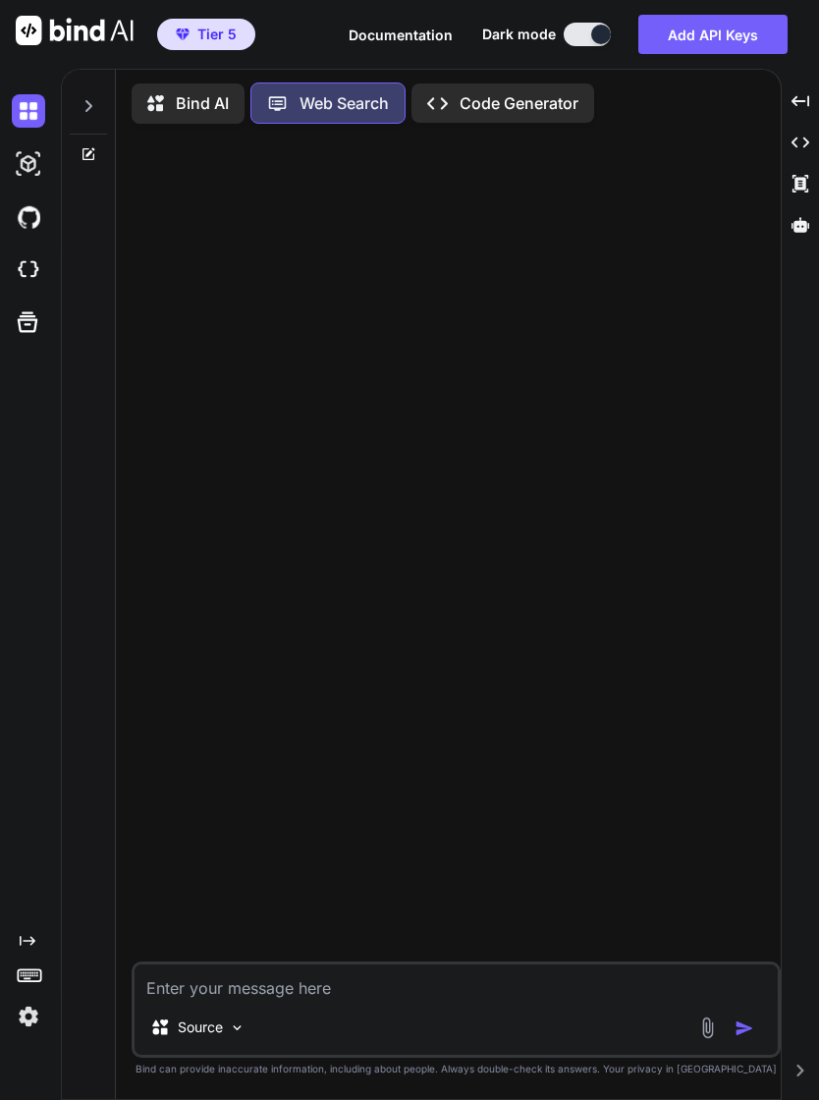
click at [29, 319] on icon at bounding box center [28, 322] width 21 height 21
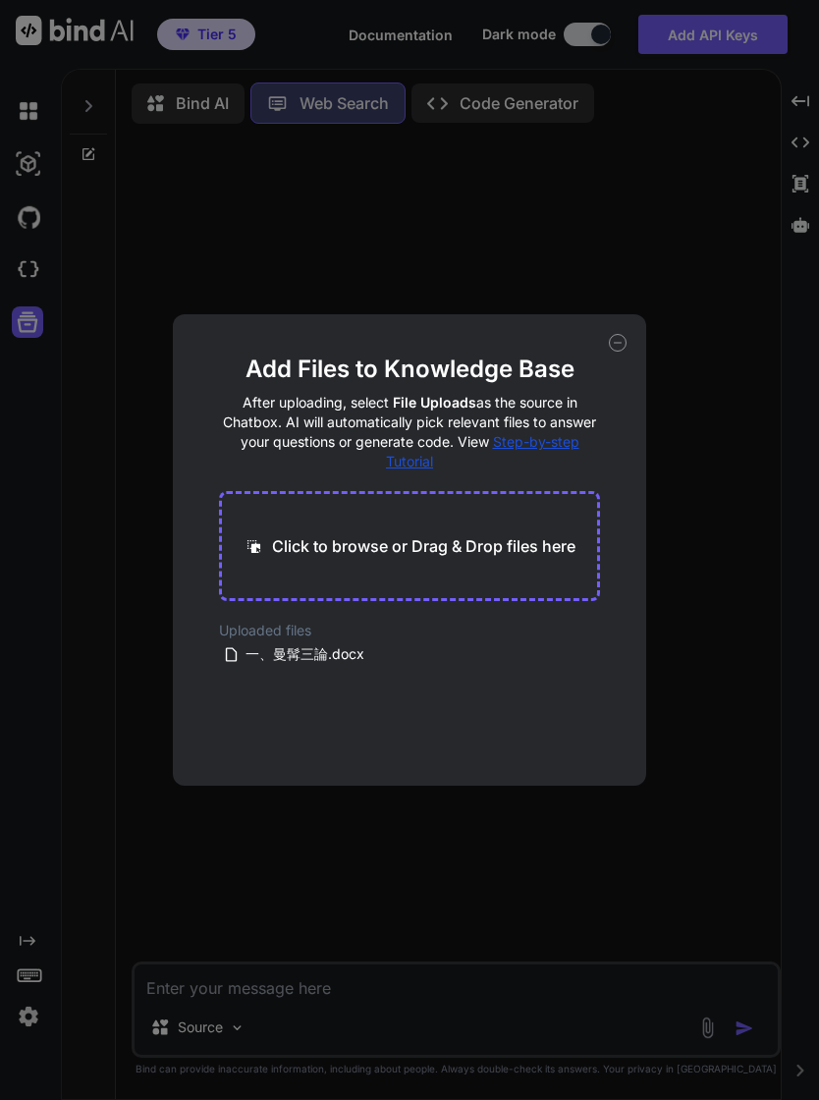
click at [490, 652] on icon at bounding box center [489, 654] width 17 height 17
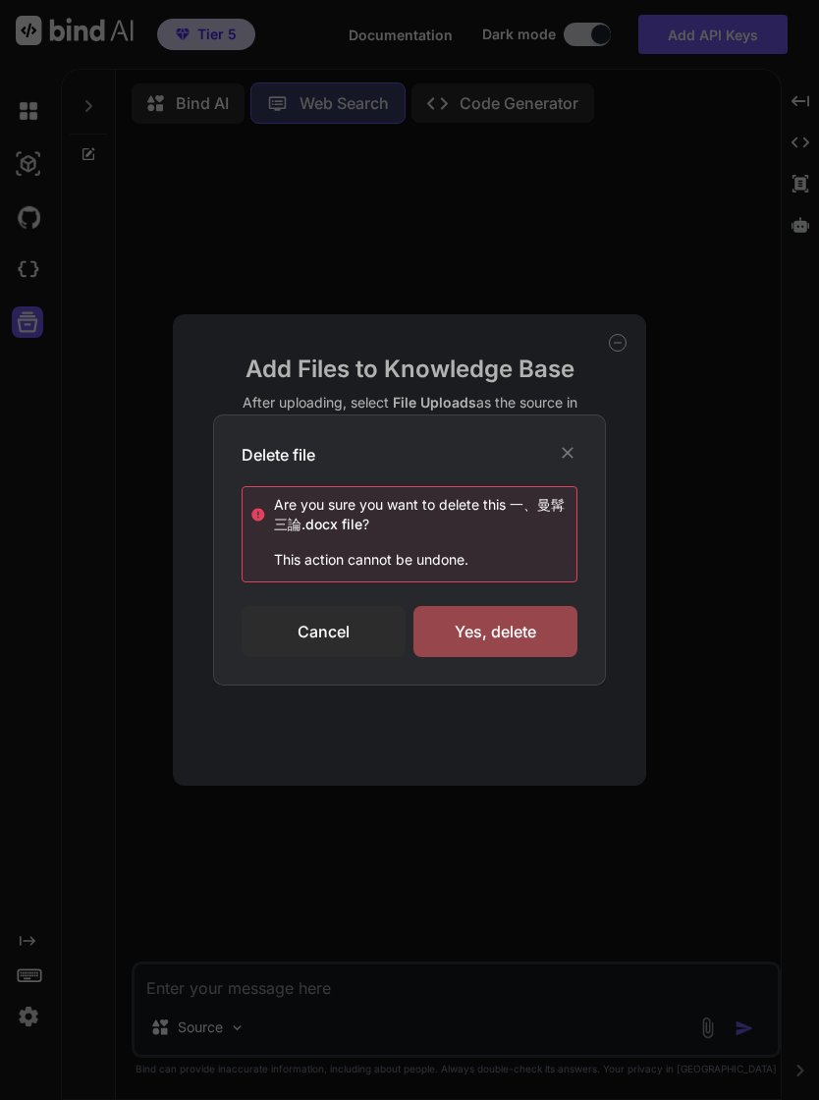
click at [532, 633] on div "Yes, delete" at bounding box center [496, 631] width 164 height 51
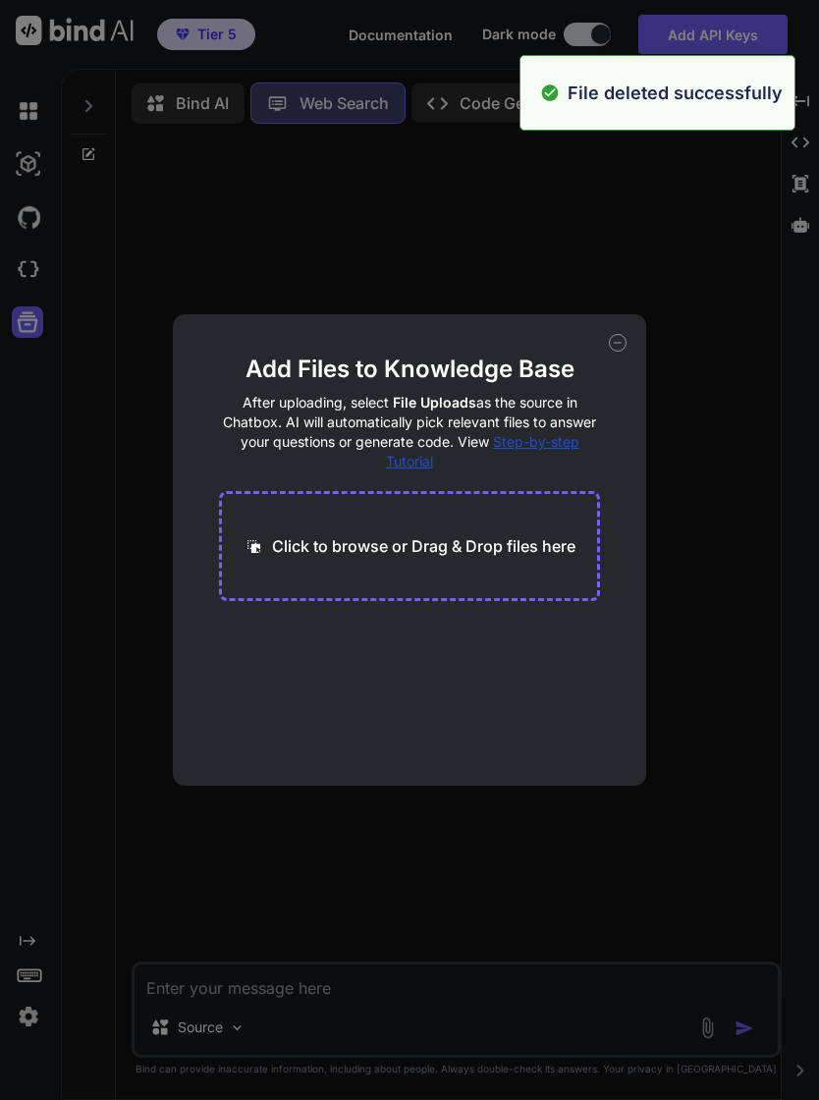
click at [708, 743] on div "Add Files to Knowledge Base After uploading, select File Uploads as the source …" at bounding box center [409, 550] width 819 height 1100
type textarea "x"
